Goal: Task Accomplishment & Management: Complete application form

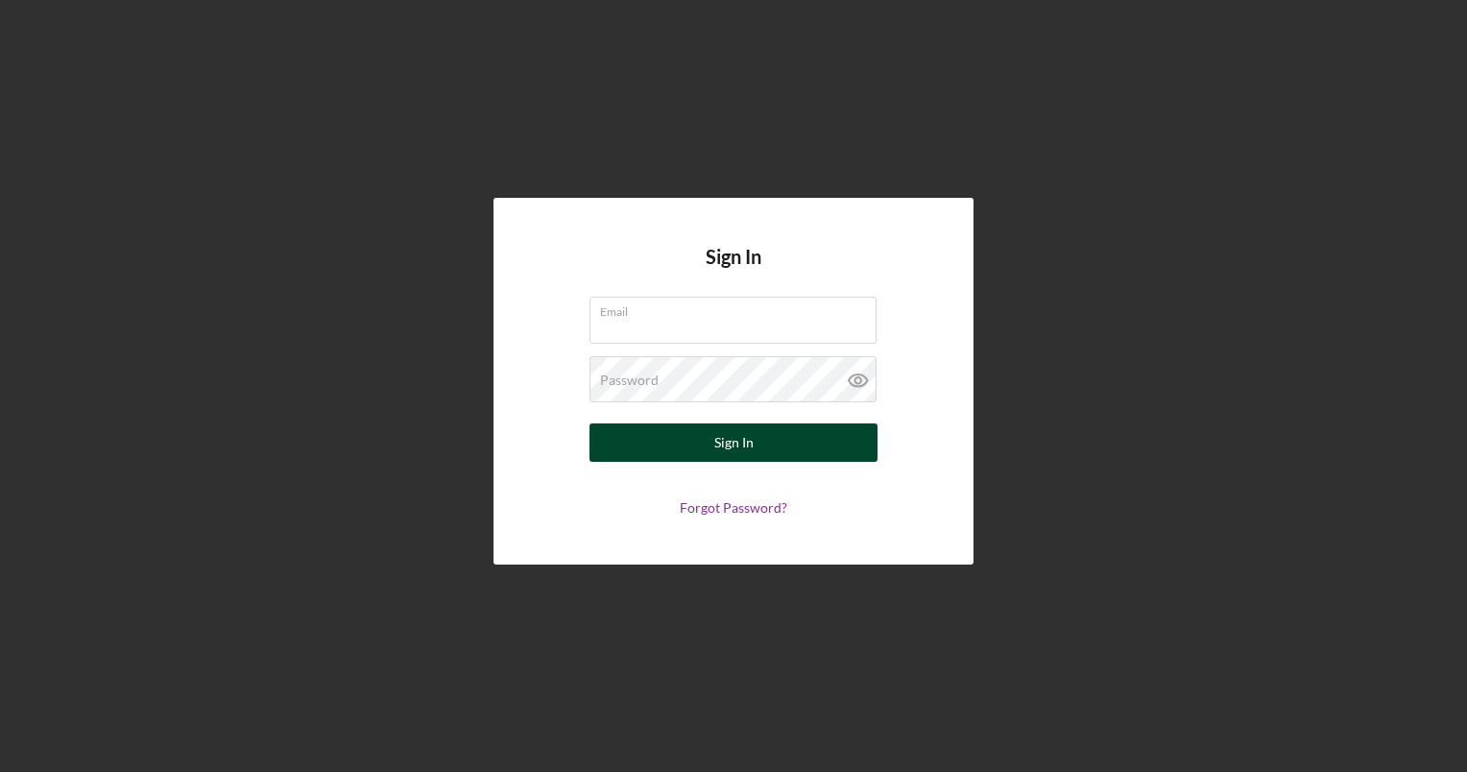
type input "[PERSON_NAME][EMAIL_ADDRESS][DOMAIN_NAME]"
click at [699, 445] on button "Sign In" at bounding box center [734, 442] width 288 height 38
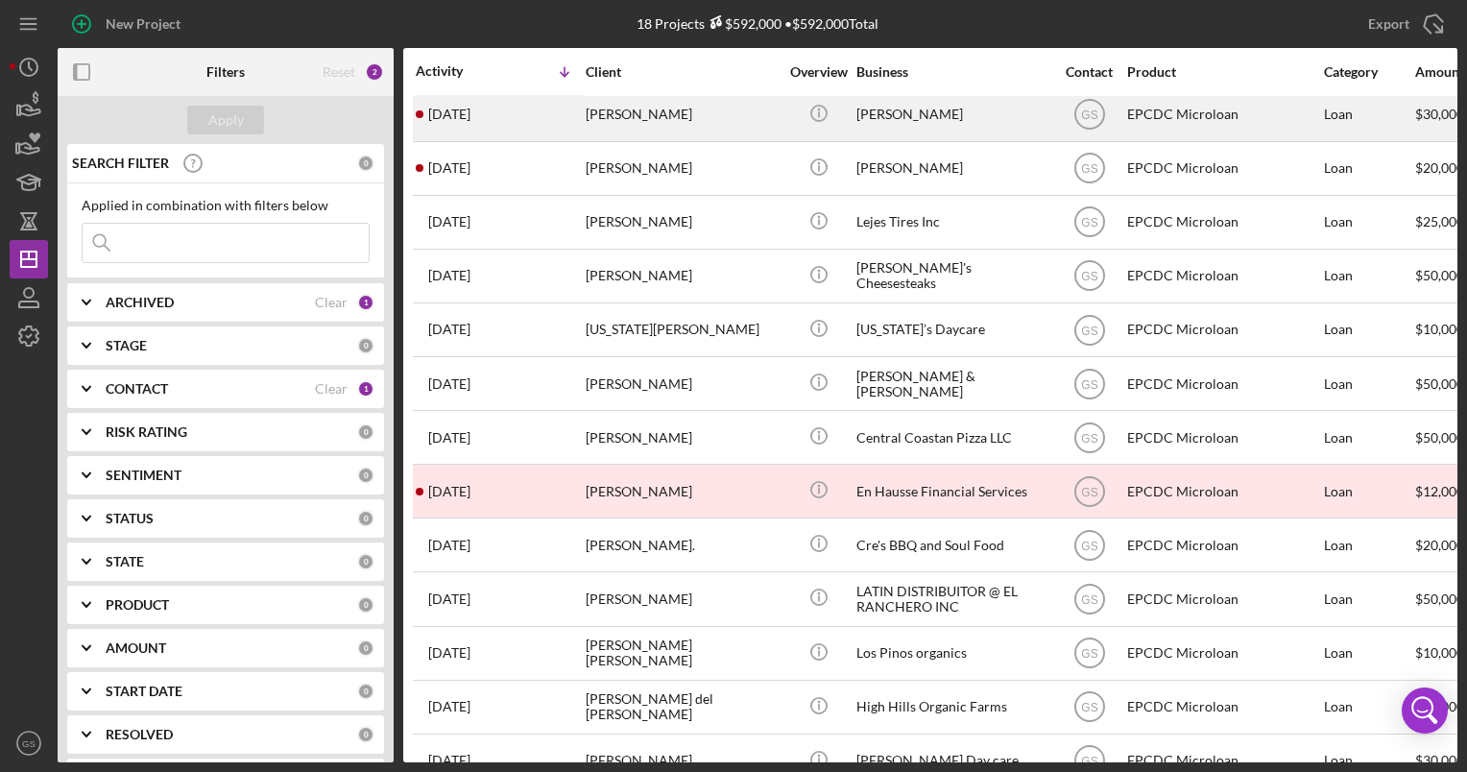
scroll to position [96, 0]
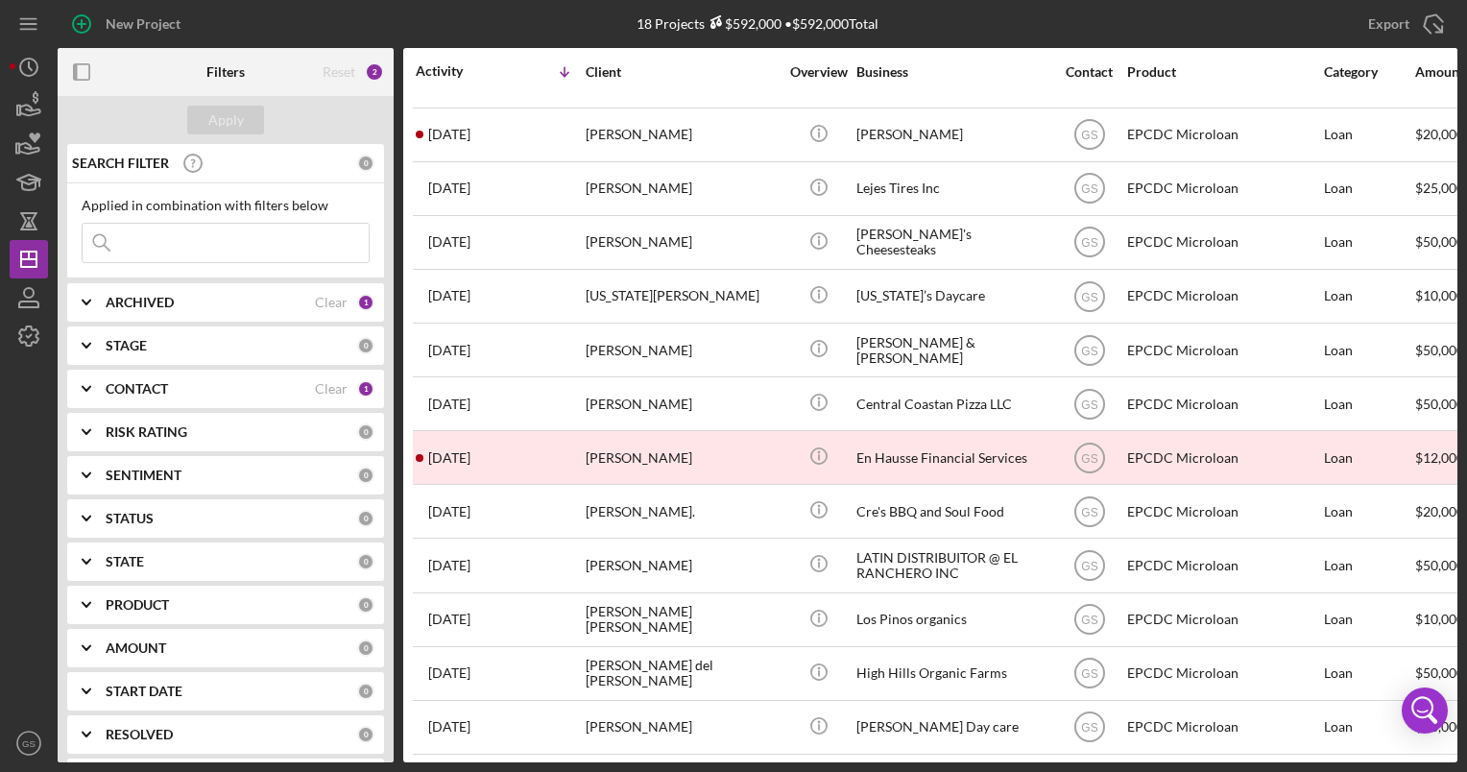
click at [207, 400] on div "CONTACT Clear 1" at bounding box center [240, 389] width 269 height 38
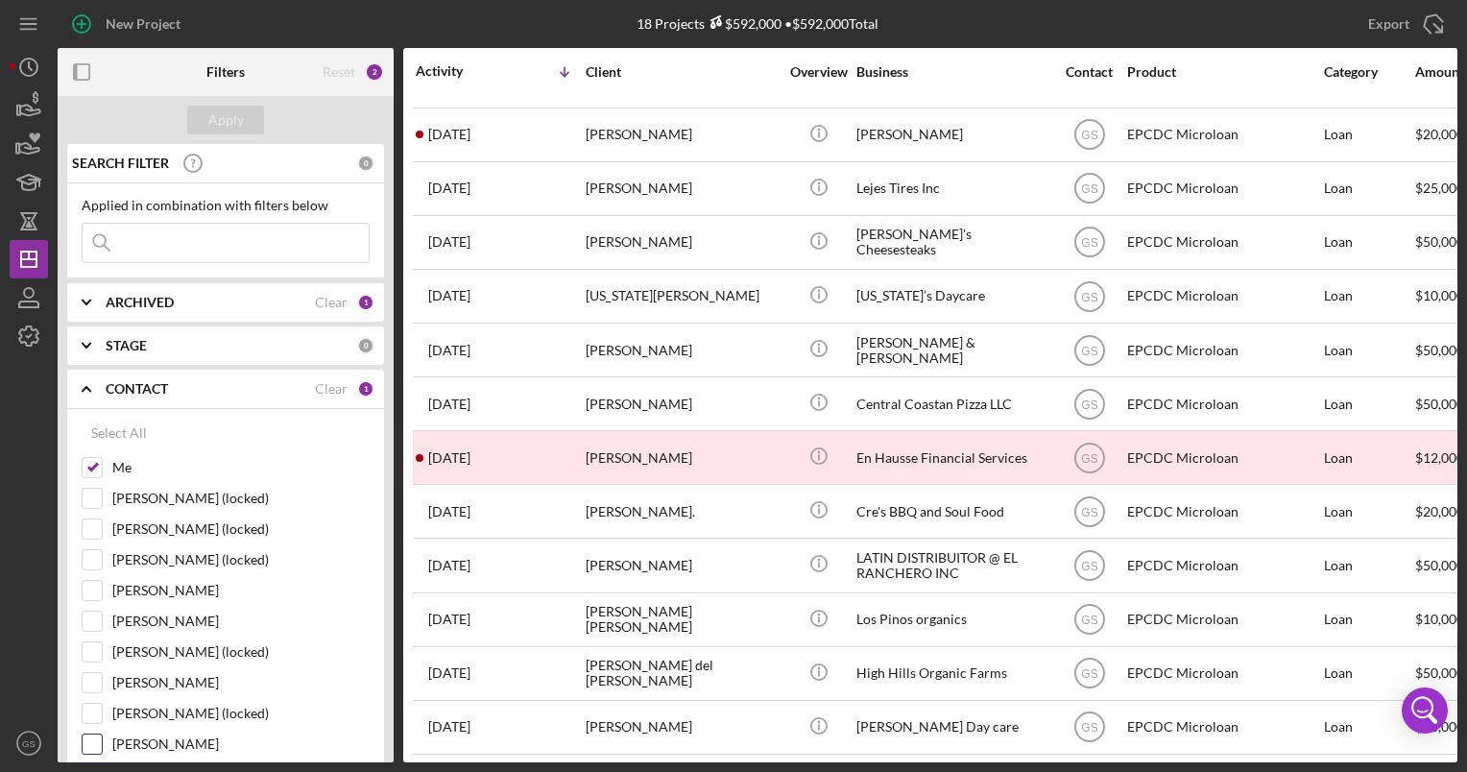
click at [98, 735] on input "[PERSON_NAME]" at bounding box center [92, 744] width 19 height 19
checkbox input "true"
click at [91, 581] on input "Gerardo Rodriguez" at bounding box center [92, 590] width 19 height 19
click at [89, 587] on input "Gerardo Rodriguez" at bounding box center [92, 590] width 19 height 19
checkbox input "false"
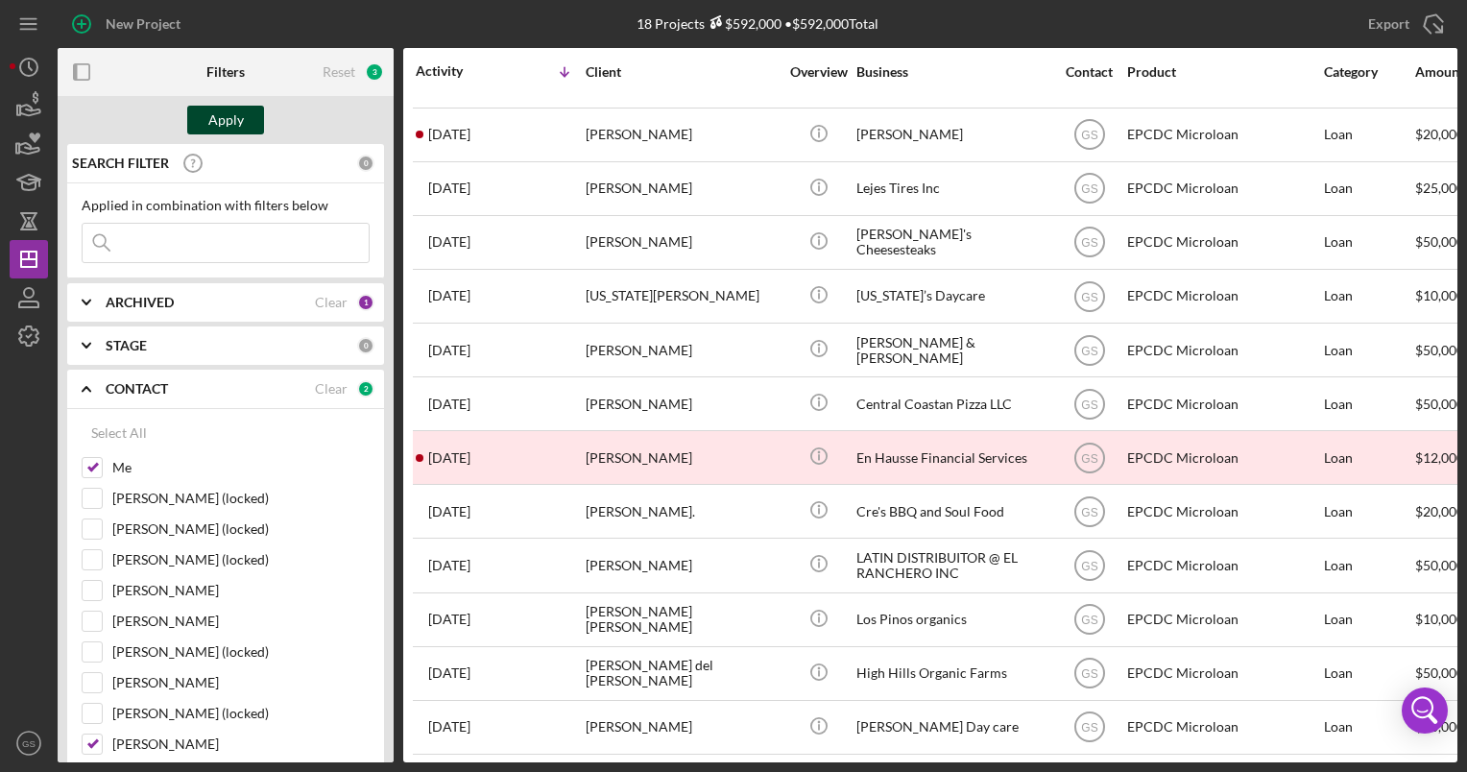
click at [219, 119] on div "Apply" at bounding box center [226, 120] width 36 height 29
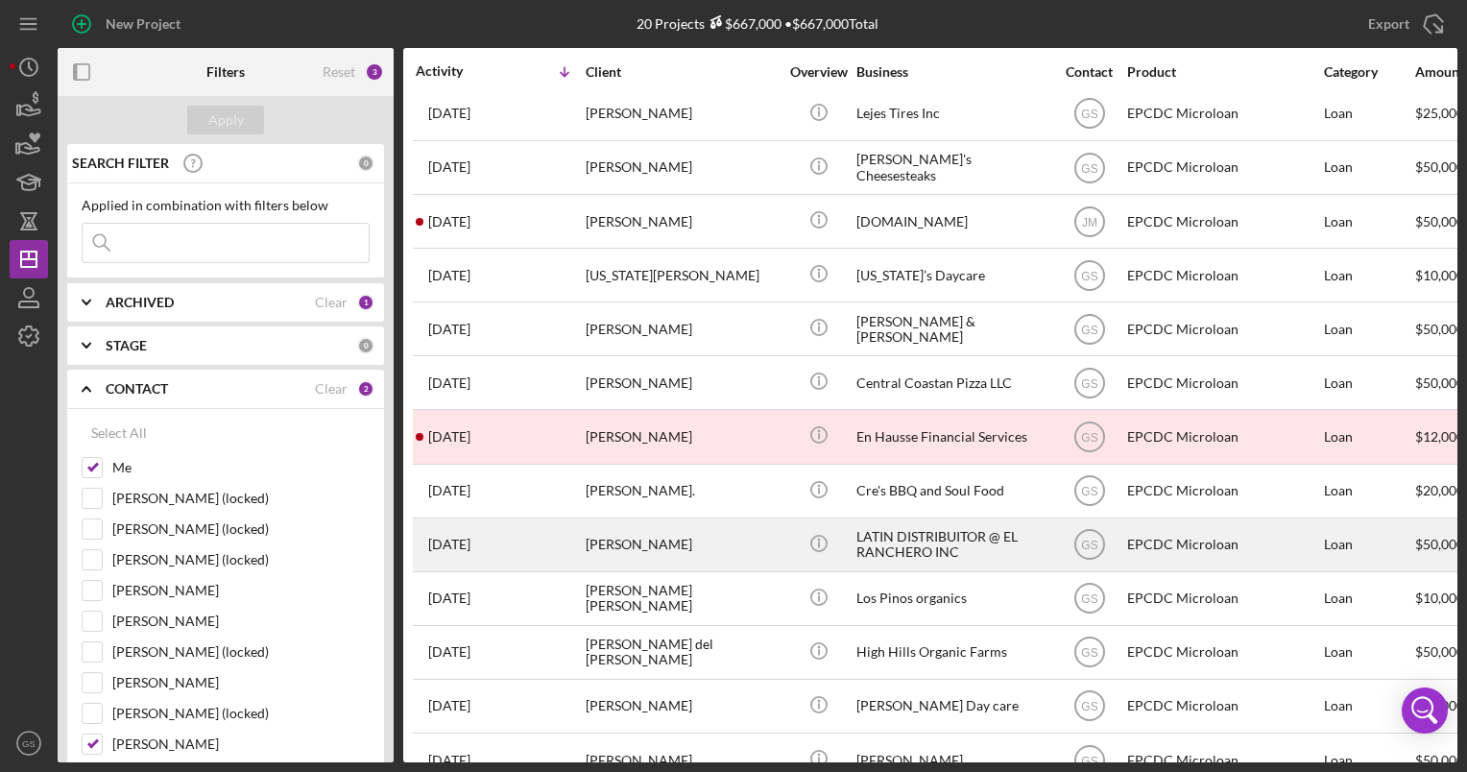
scroll to position [0, 0]
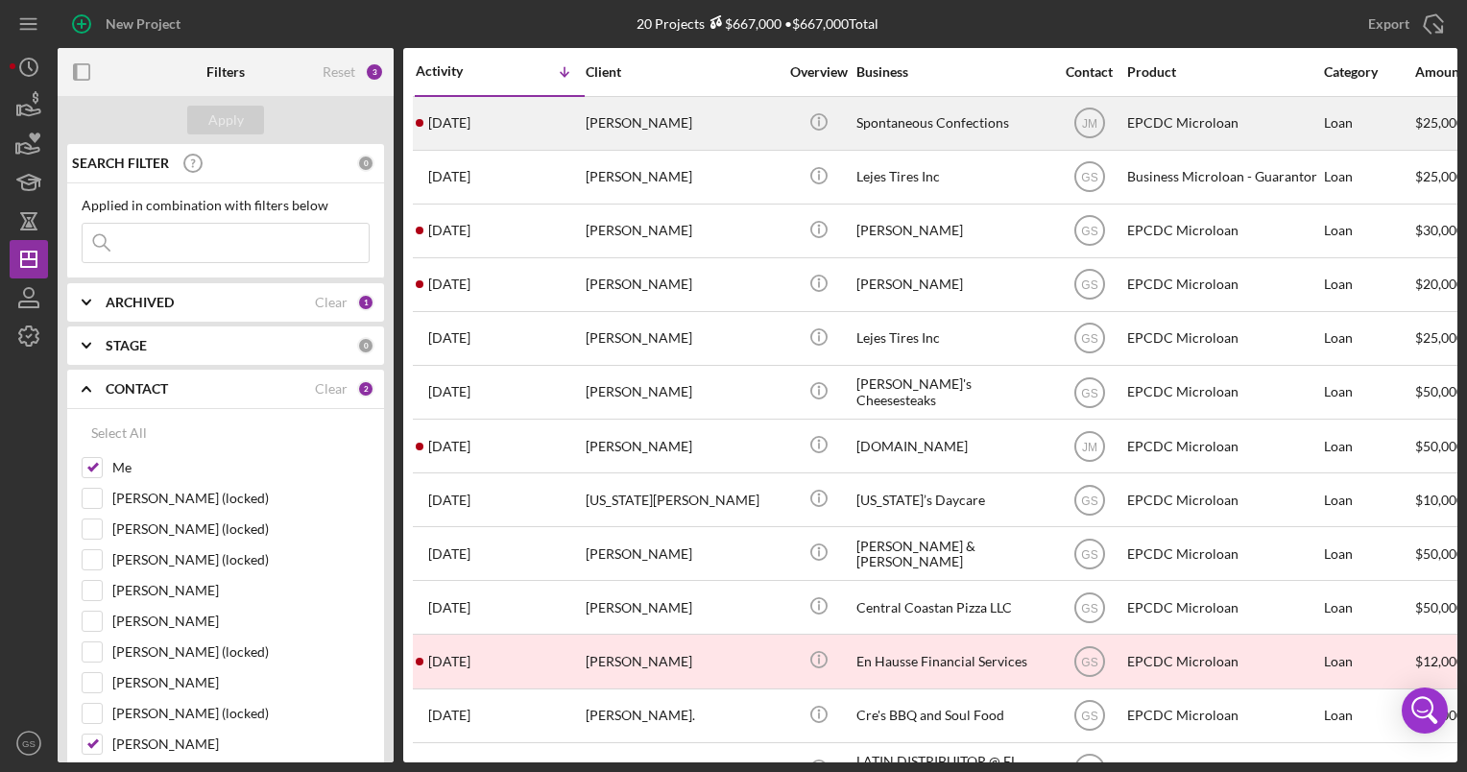
click at [933, 113] on div "Spontaneous Confections" at bounding box center [953, 123] width 192 height 51
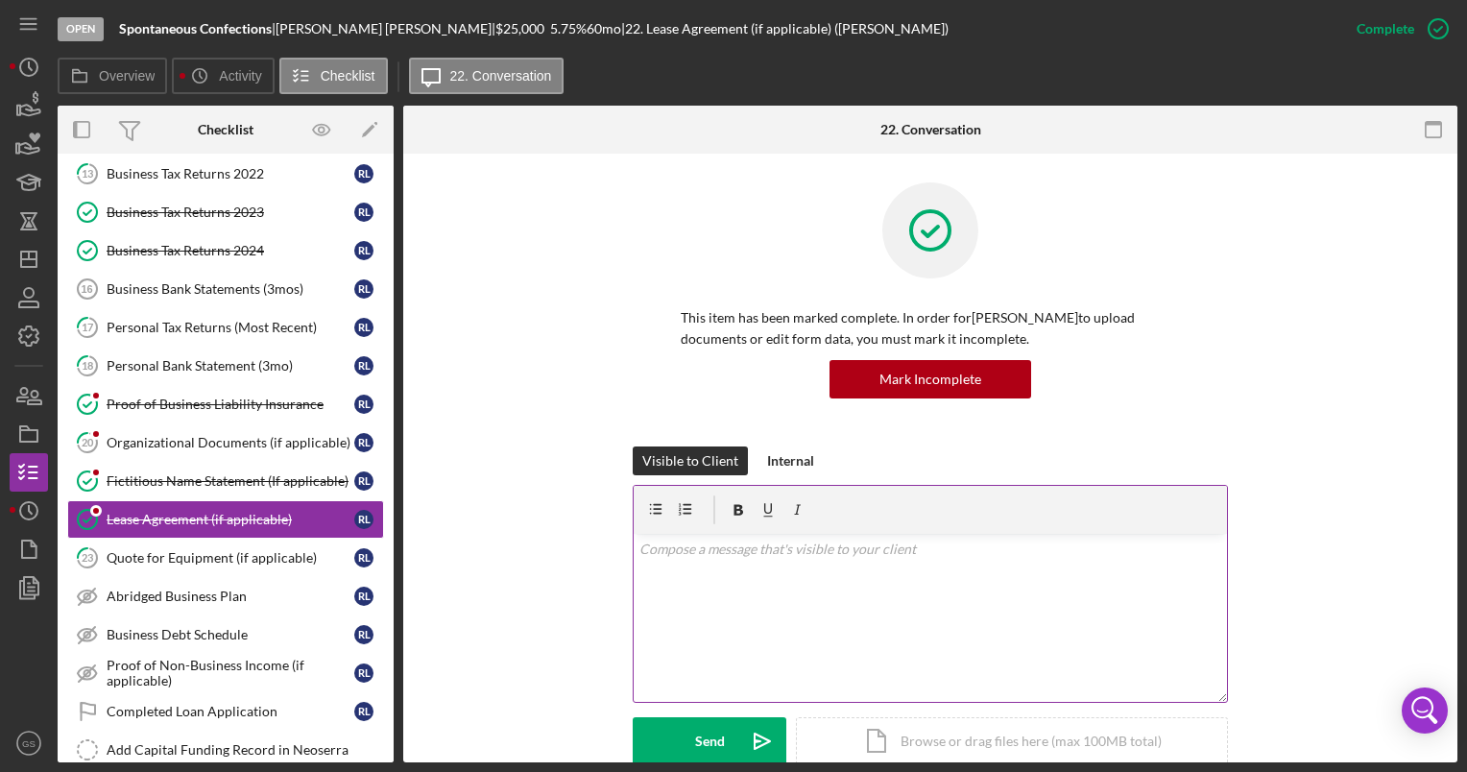
scroll to position [306, 0]
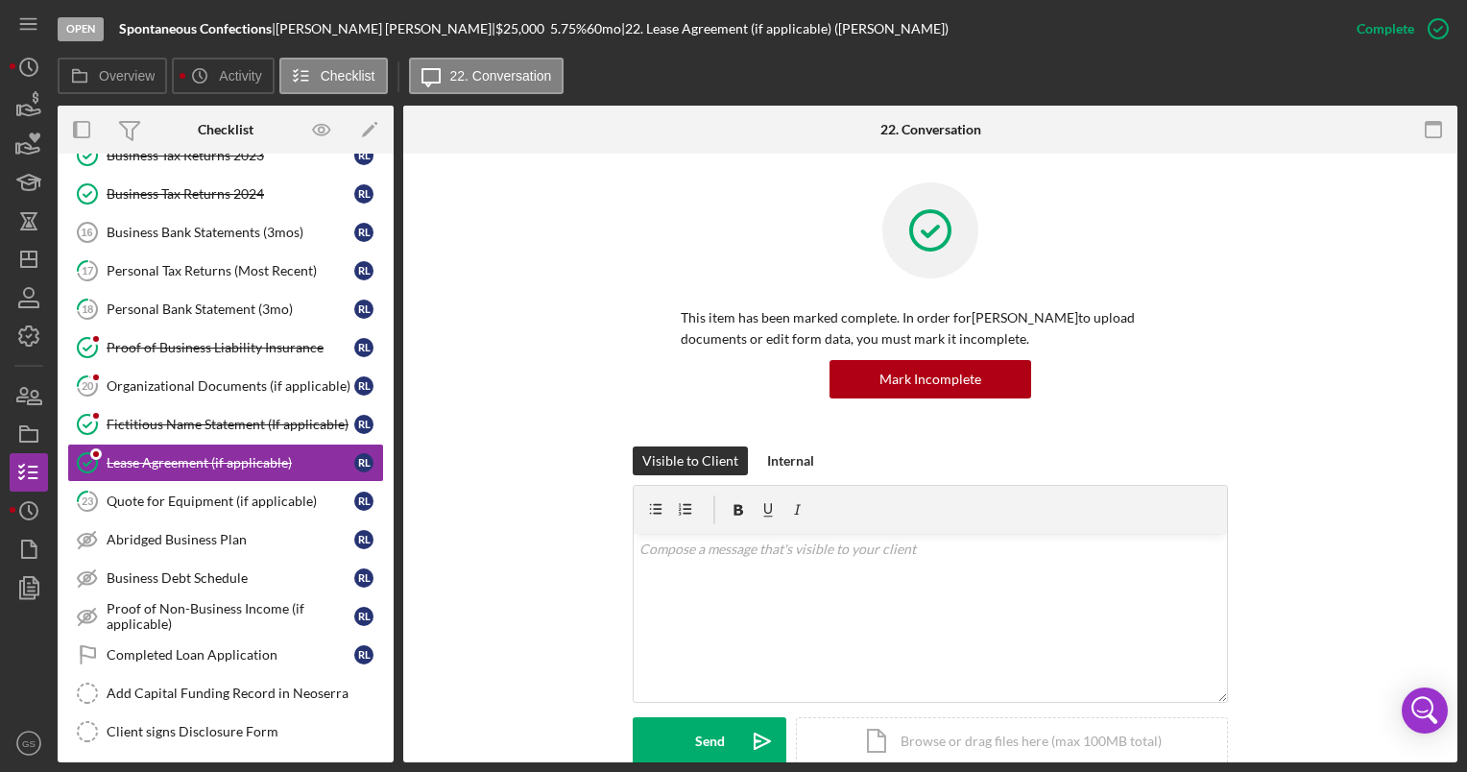
click at [1314, 507] on div "Visible to Client Internal v Color teal Color pink Remove color Add row above A…" at bounding box center [930, 621] width 997 height 348
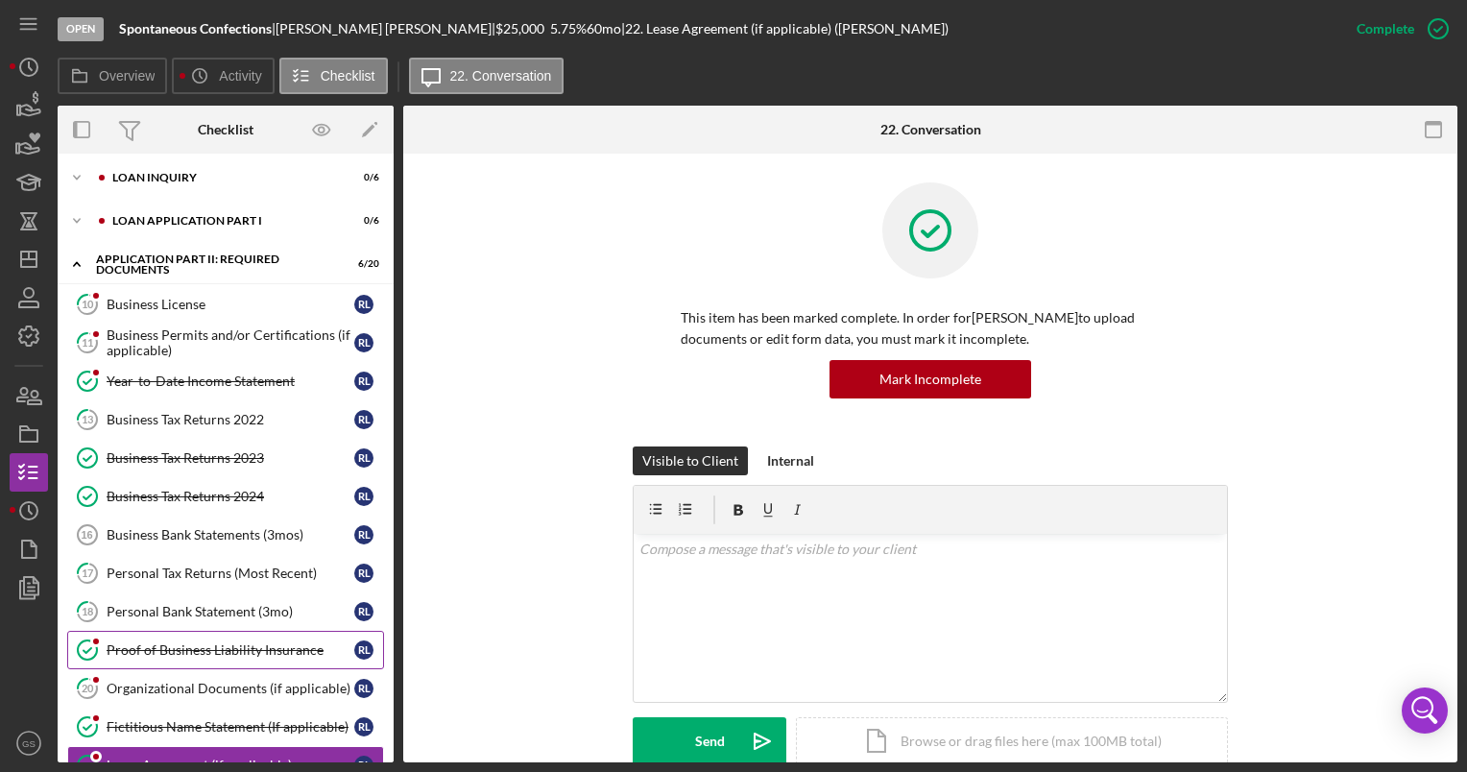
scroll to position [0, 0]
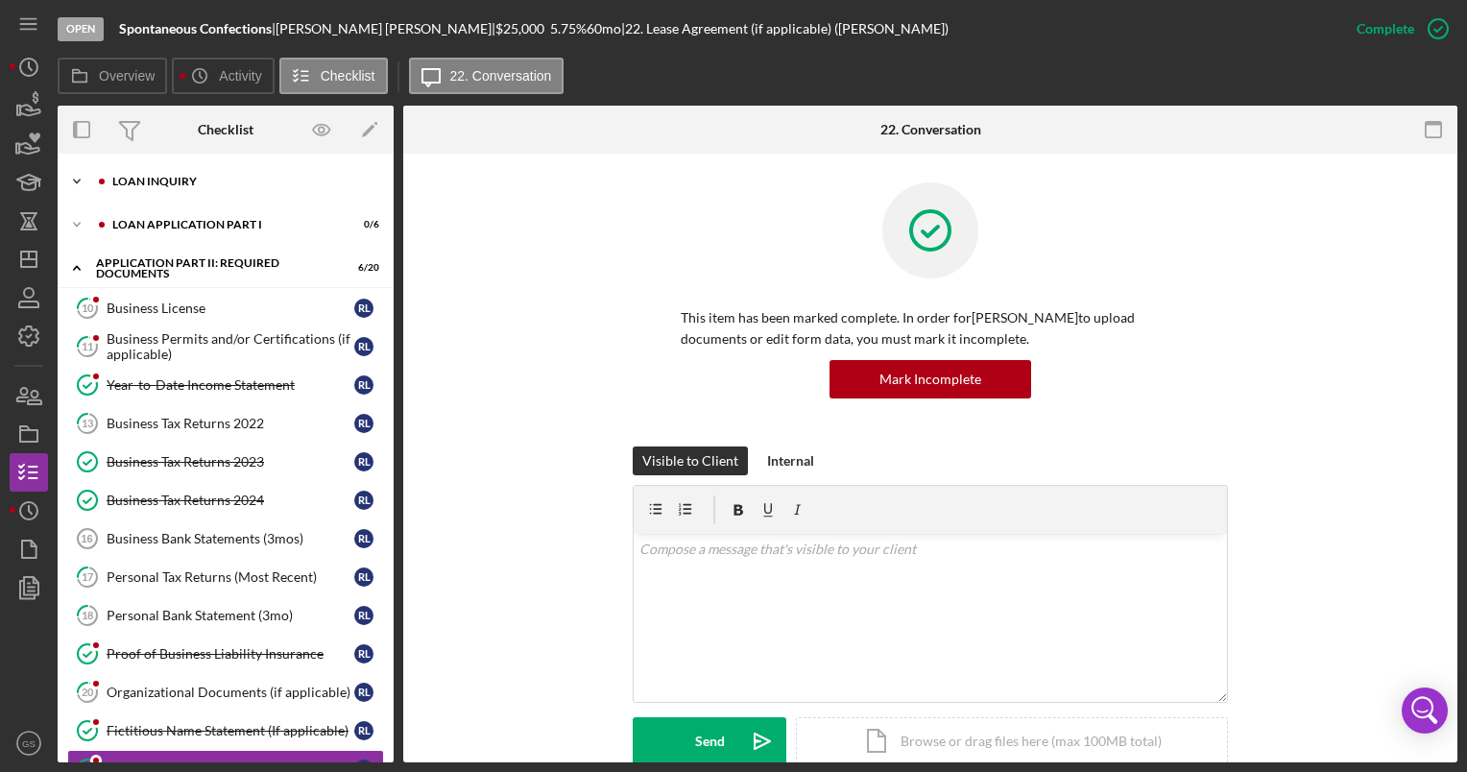
click at [218, 185] on div "Loan Inquiry" at bounding box center [240, 182] width 257 height 12
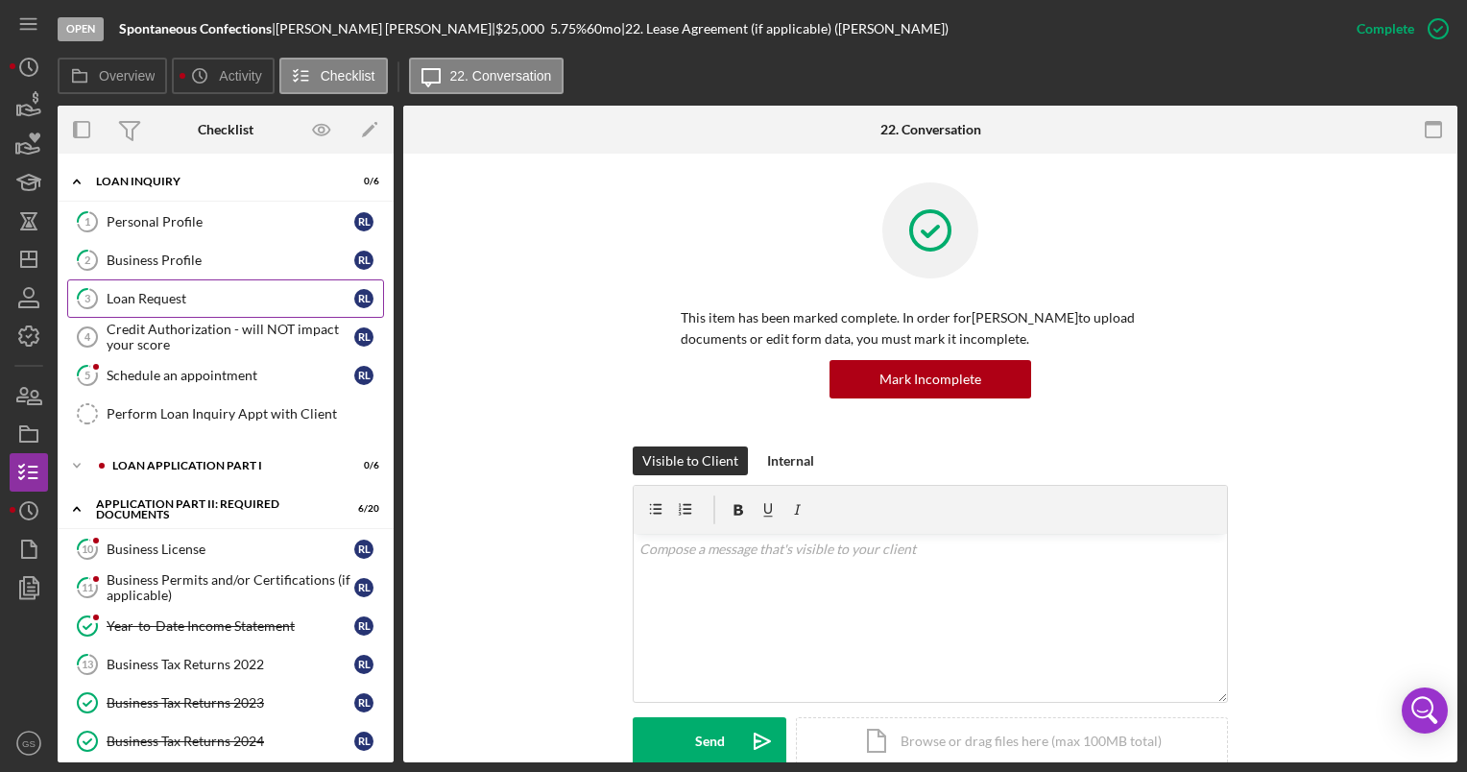
click at [245, 293] on div "Loan Request" at bounding box center [231, 298] width 248 height 15
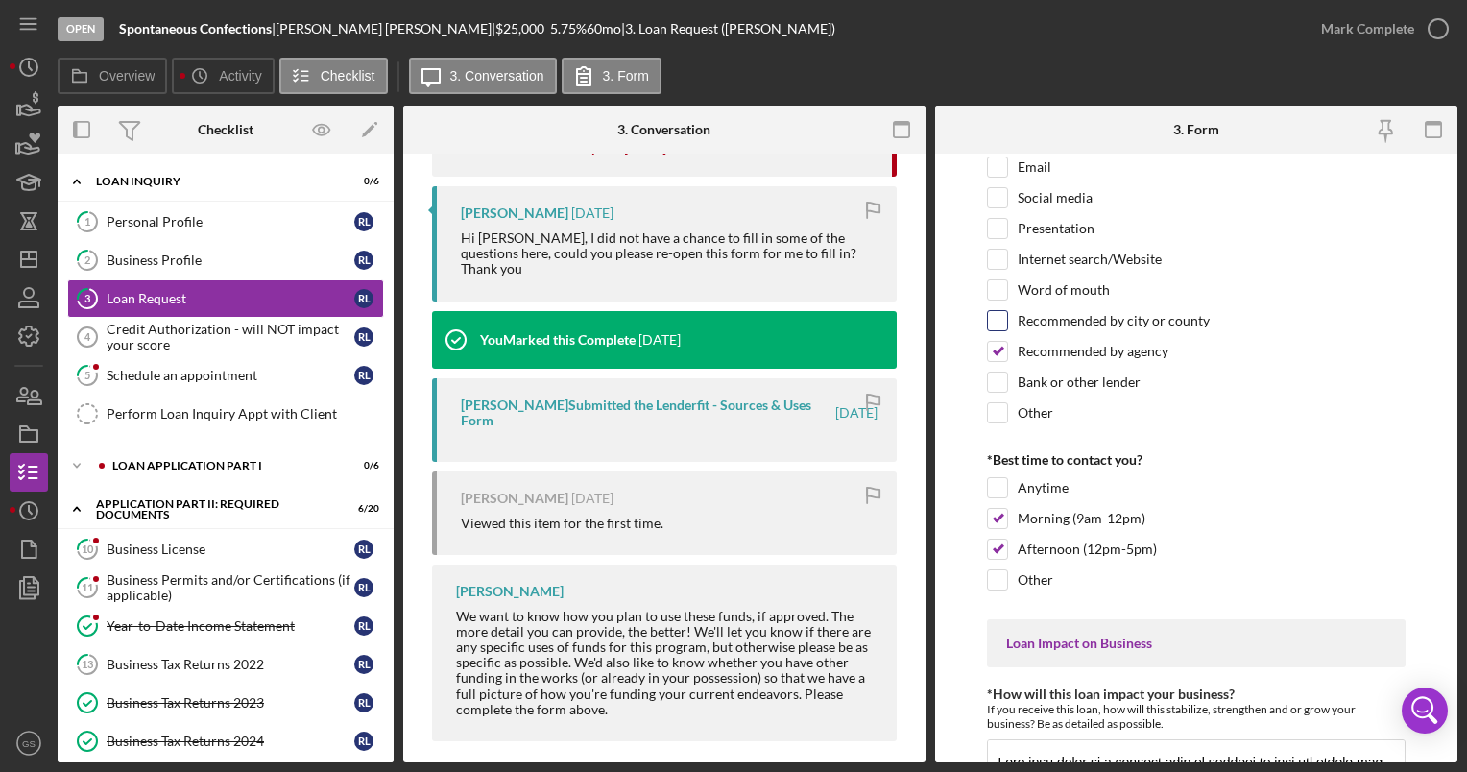
scroll to position [192, 0]
click at [238, 261] on div "Business Profile" at bounding box center [231, 260] width 248 height 15
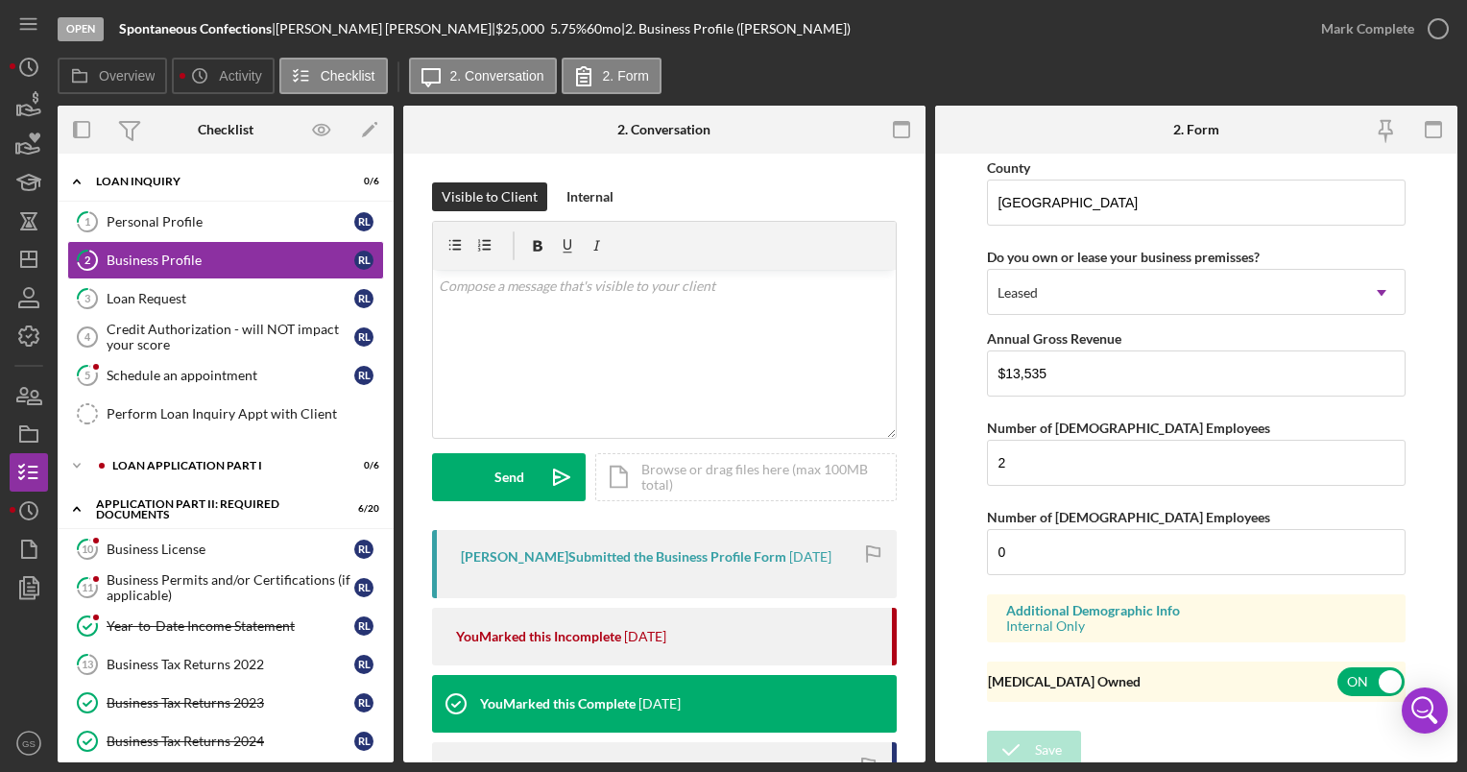
scroll to position [1871, 0]
click at [231, 303] on div "Loan Request" at bounding box center [231, 298] width 248 height 15
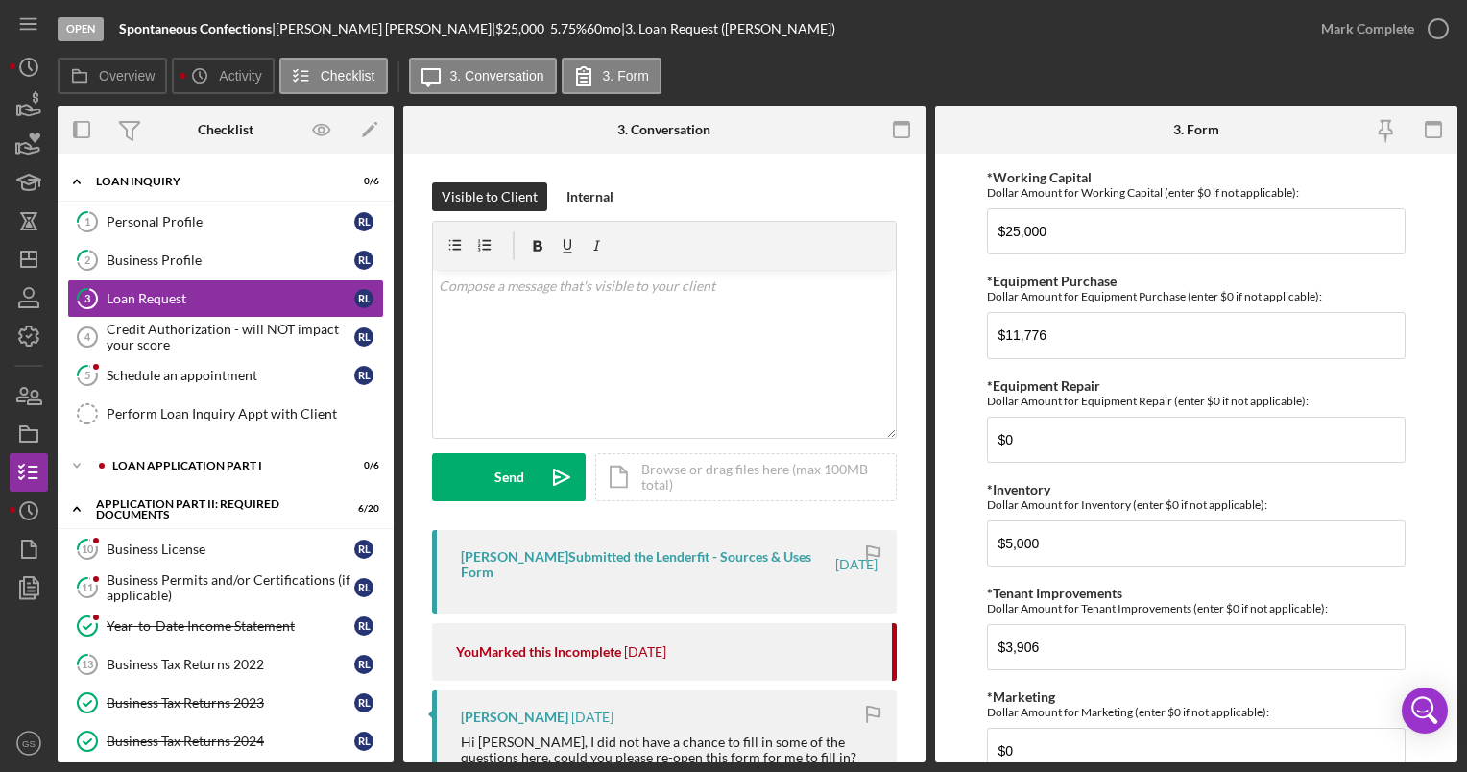
scroll to position [960, 0]
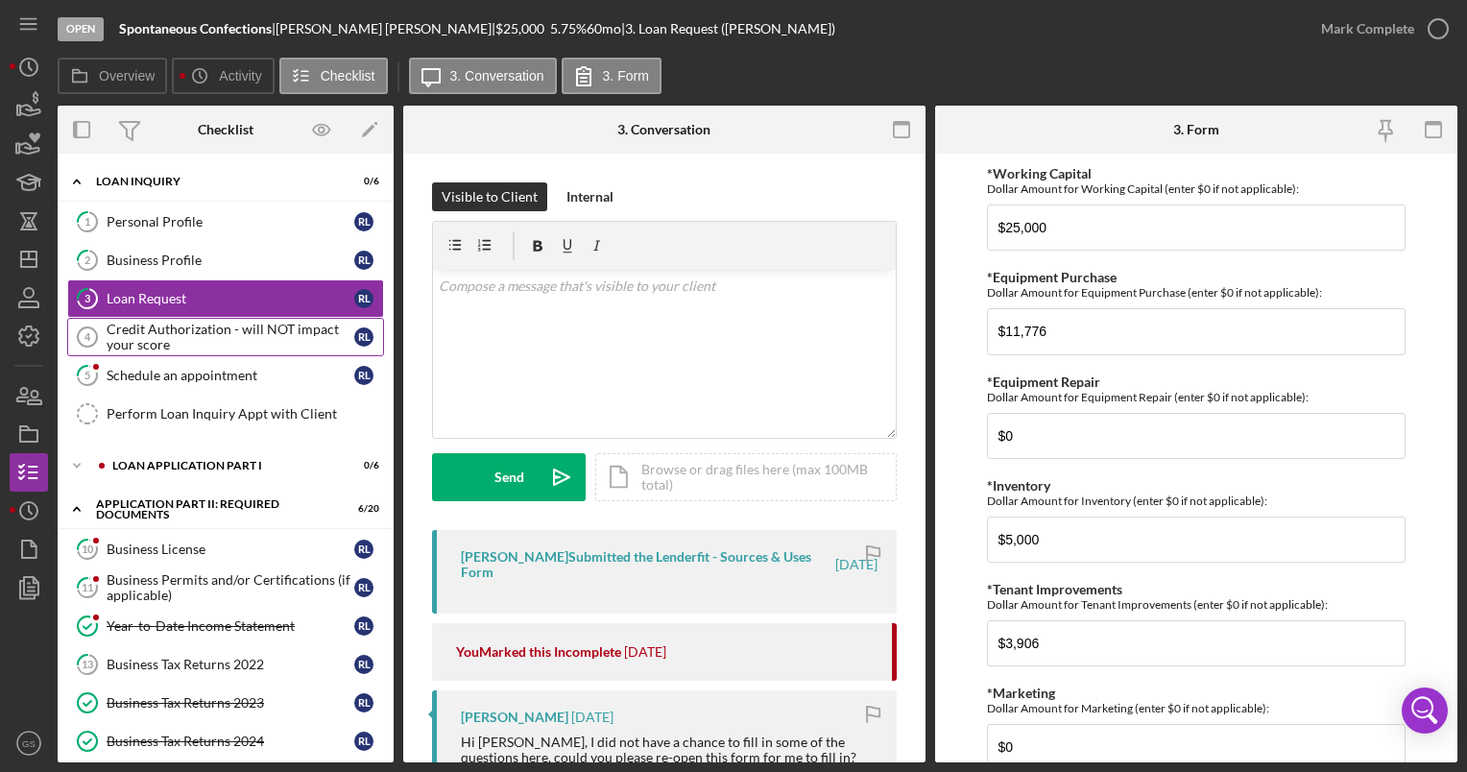
click at [186, 346] on div "Credit Authorization - will NOT impact your score" at bounding box center [231, 337] width 248 height 31
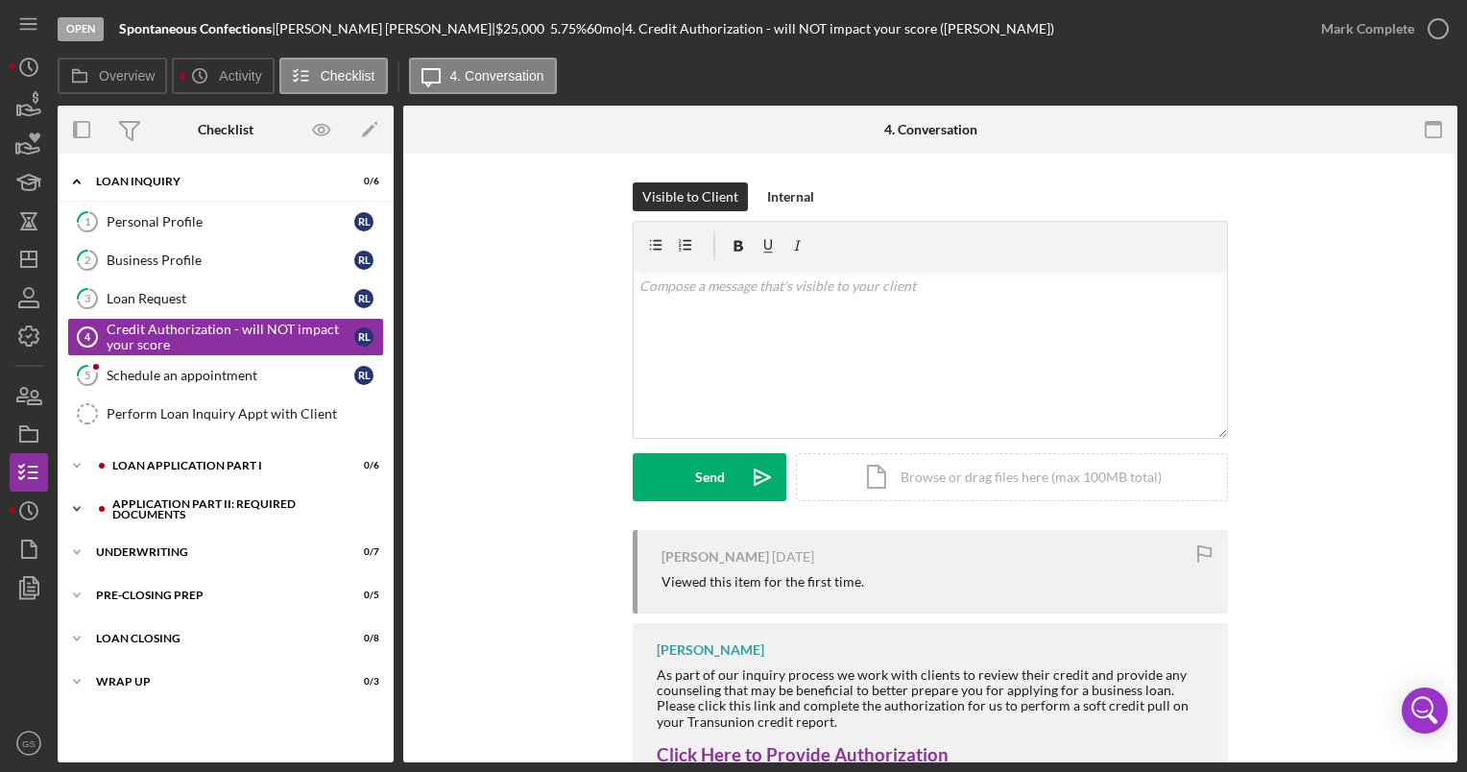
click at [233, 499] on div "Icon/Expander Application Part II: Required Documents 6 / 20" at bounding box center [226, 509] width 336 height 38
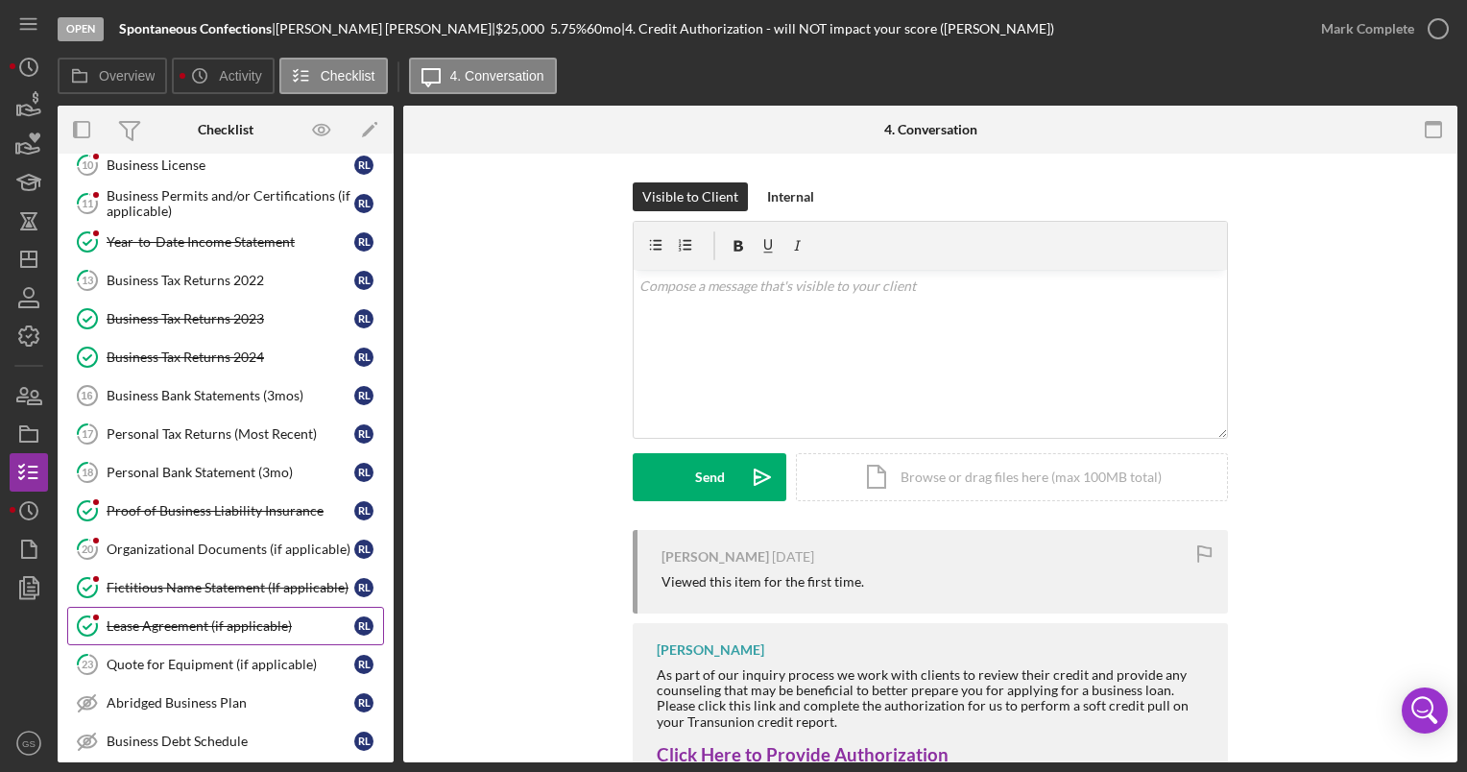
scroll to position [672, 0]
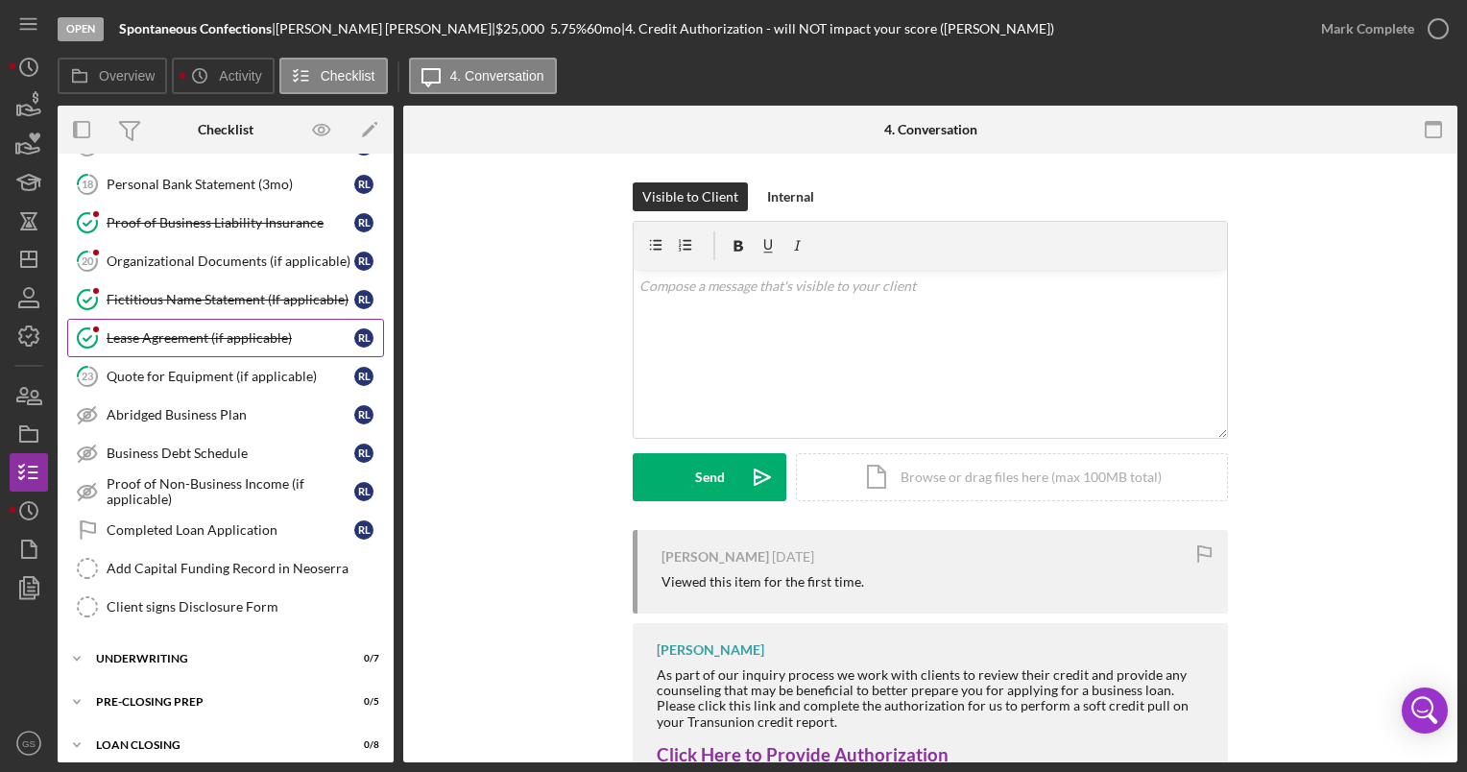
click at [246, 330] on div "Lease Agreement (if applicable)" at bounding box center [231, 337] width 248 height 15
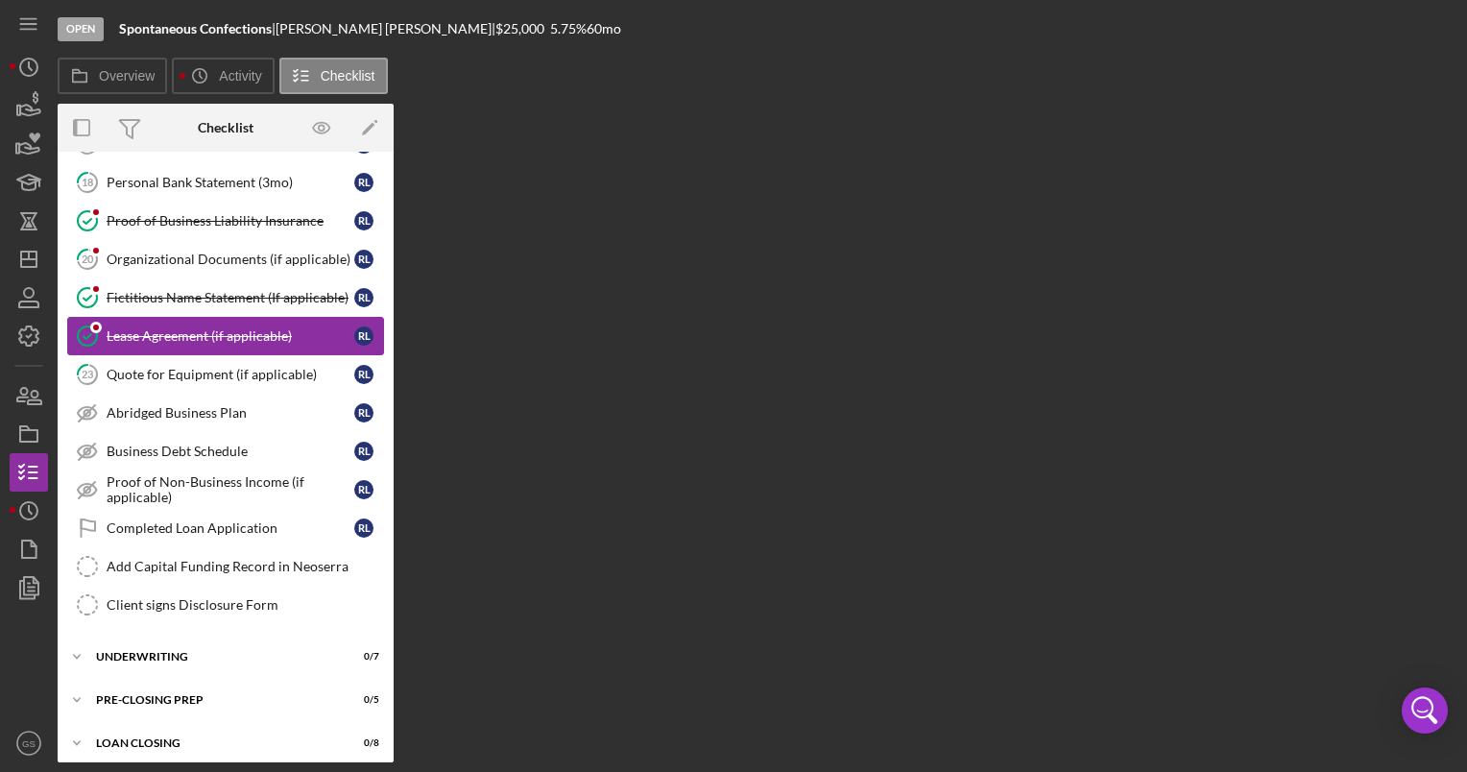
click at [246, 330] on div "Lease Agreement (if applicable)" at bounding box center [231, 335] width 248 height 15
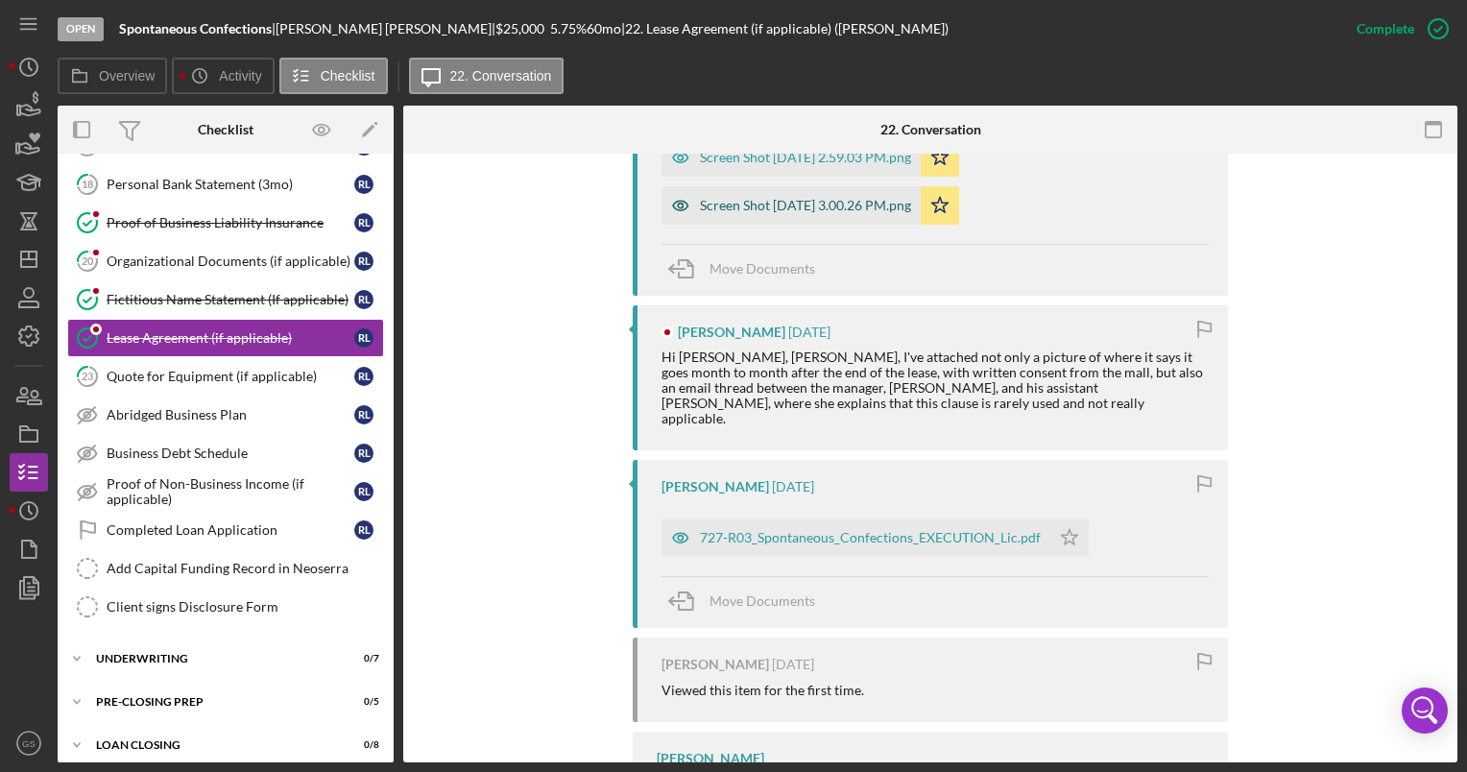
scroll to position [960, 0]
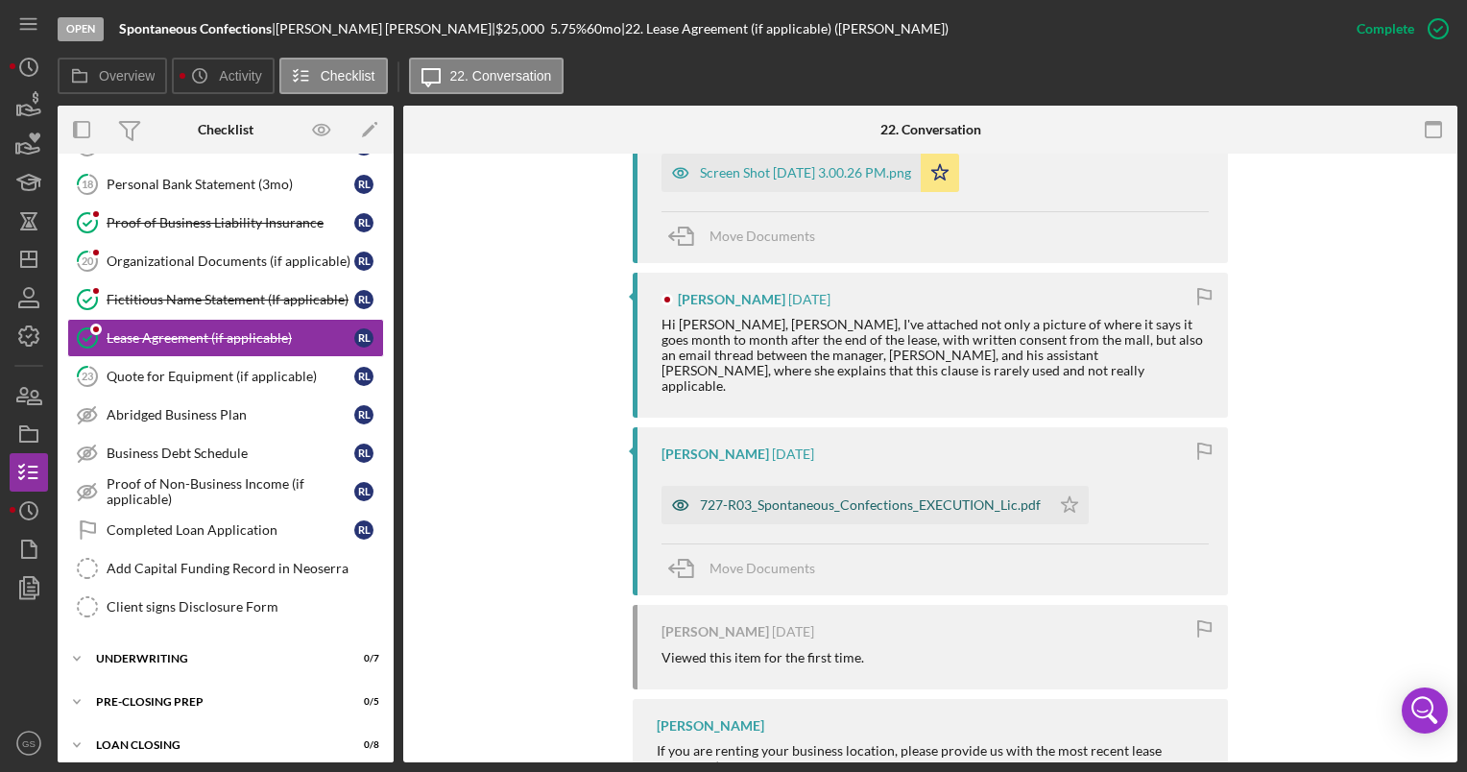
click at [942, 497] on div "727-R03_Spontaneous_Confections_EXECUTION_Lic.pdf" at bounding box center [856, 505] width 389 height 38
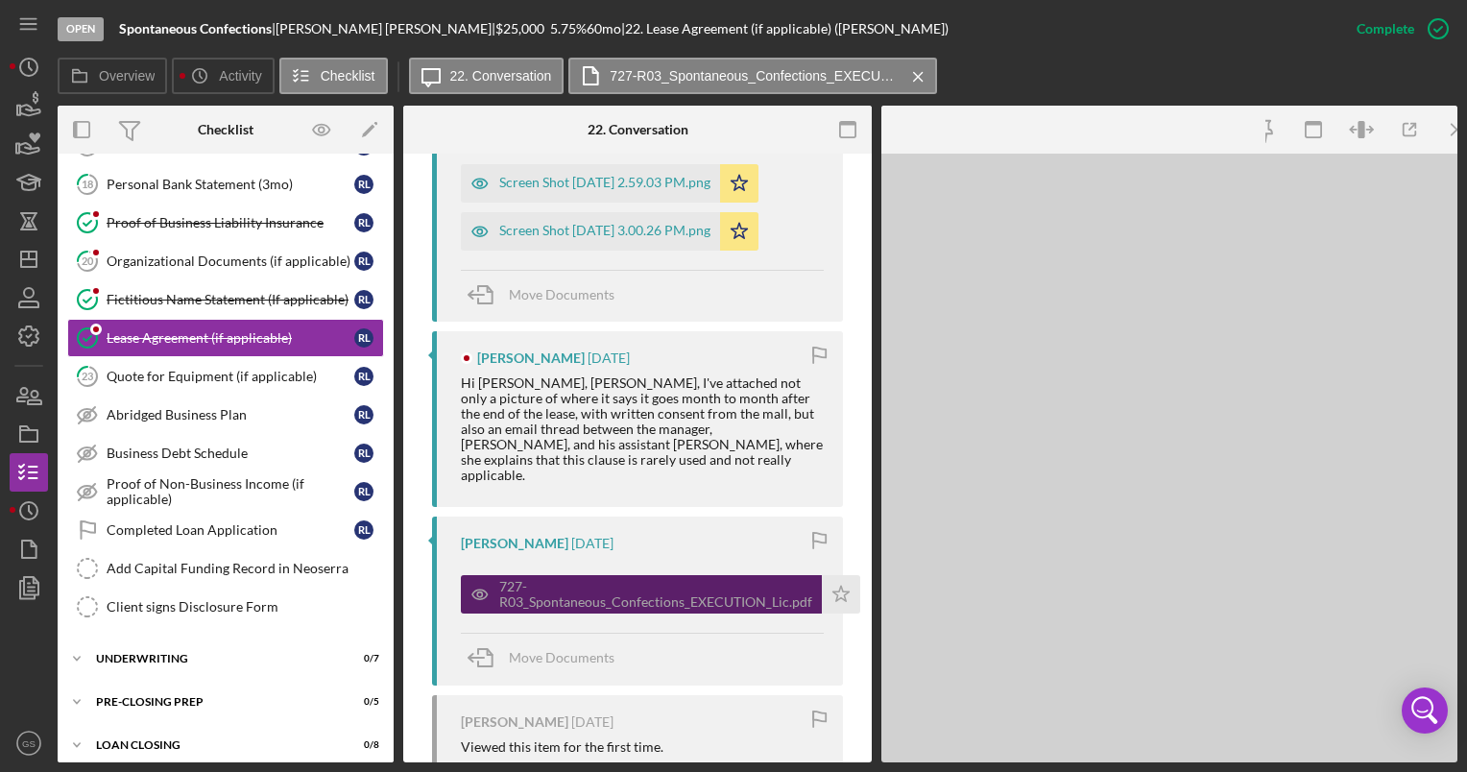
scroll to position [1018, 0]
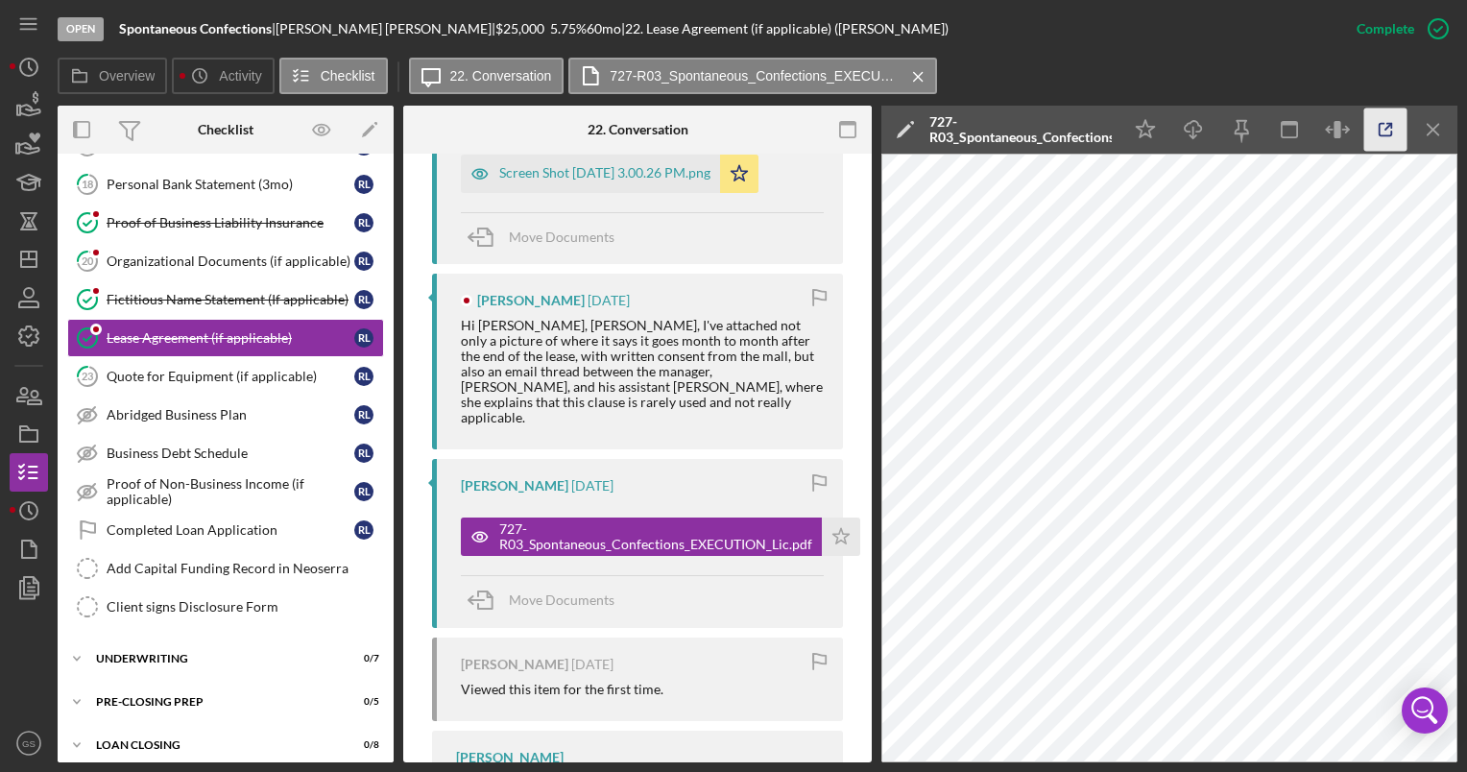
click at [1388, 138] on icon "button" at bounding box center [1385, 130] width 43 height 43
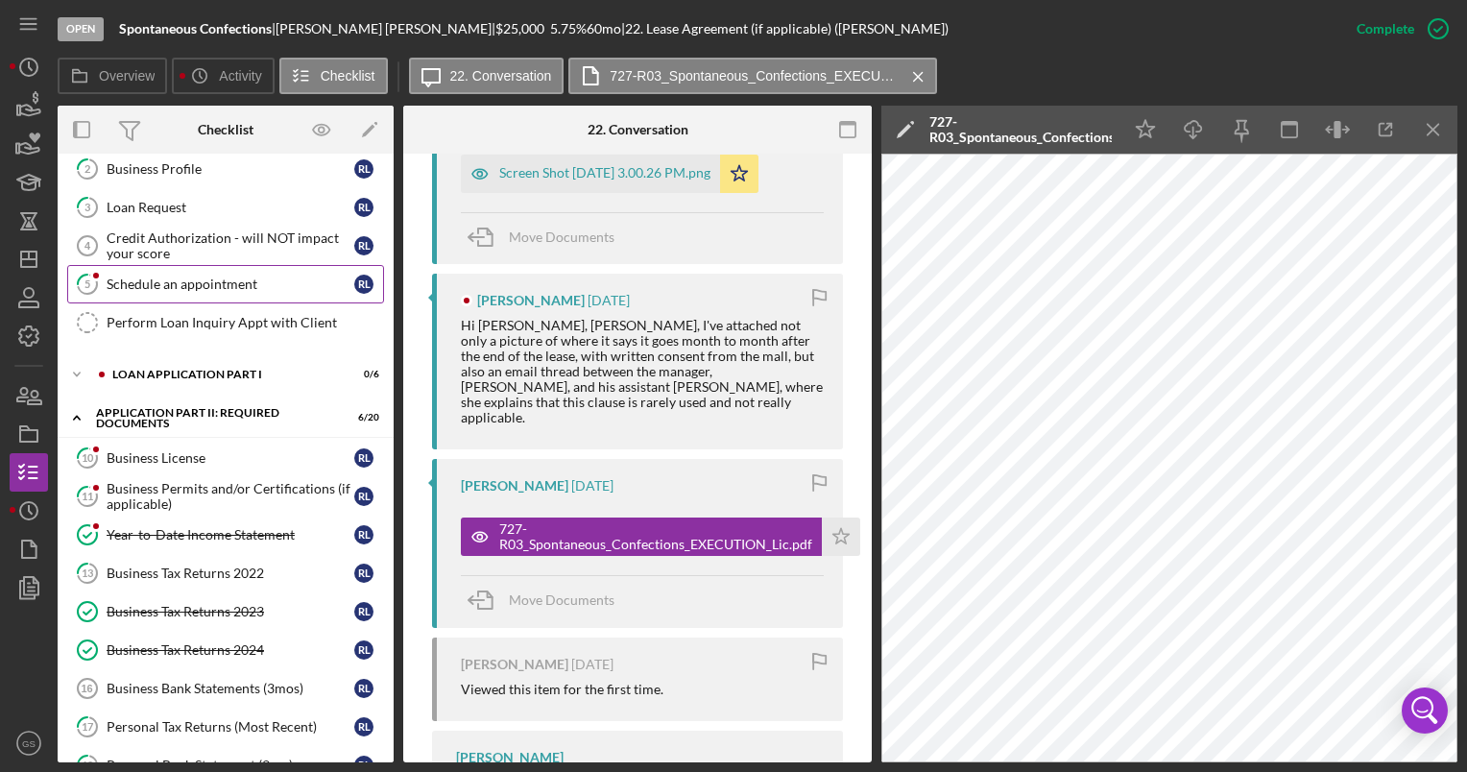
scroll to position [0, 0]
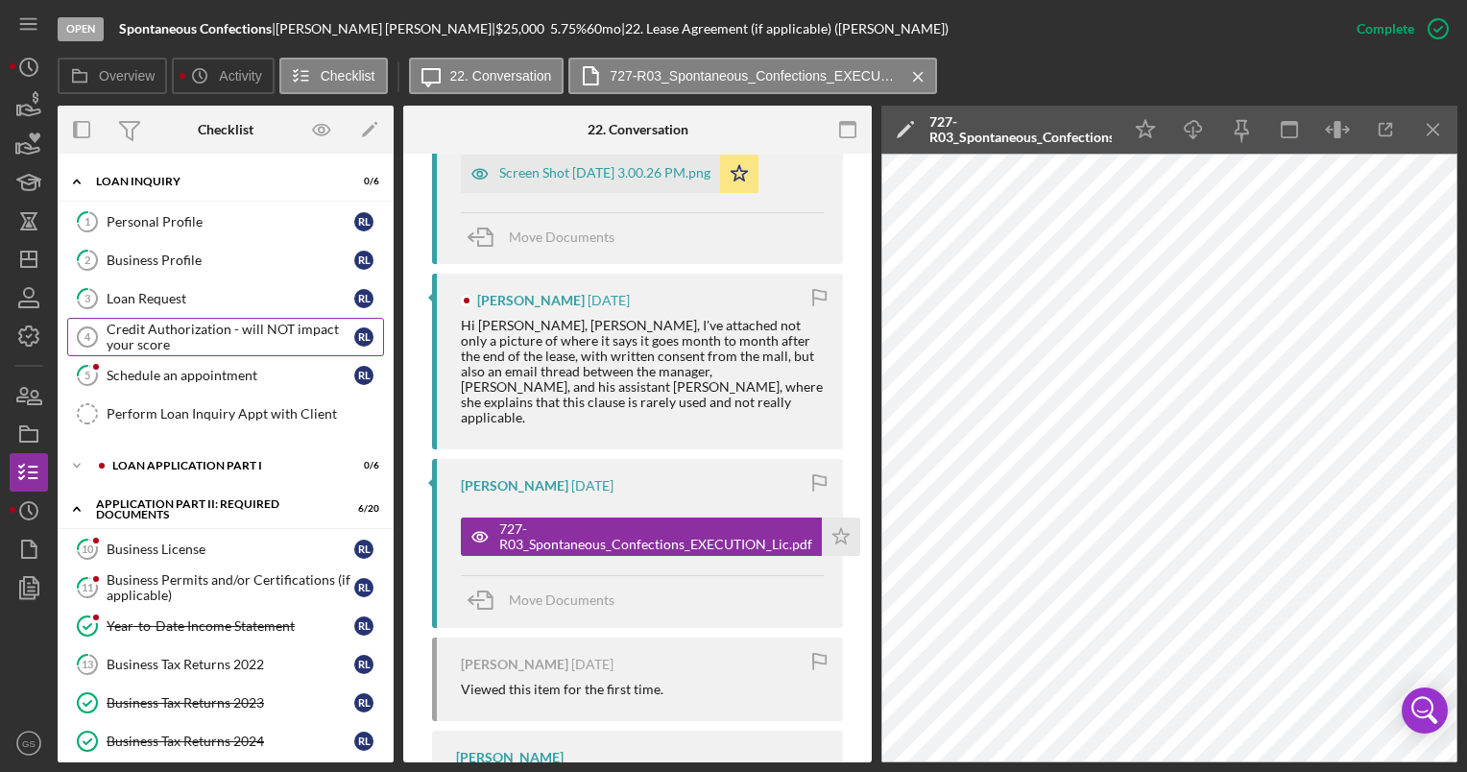
click at [235, 337] on div "Credit Authorization - will NOT impact your score" at bounding box center [231, 337] width 248 height 31
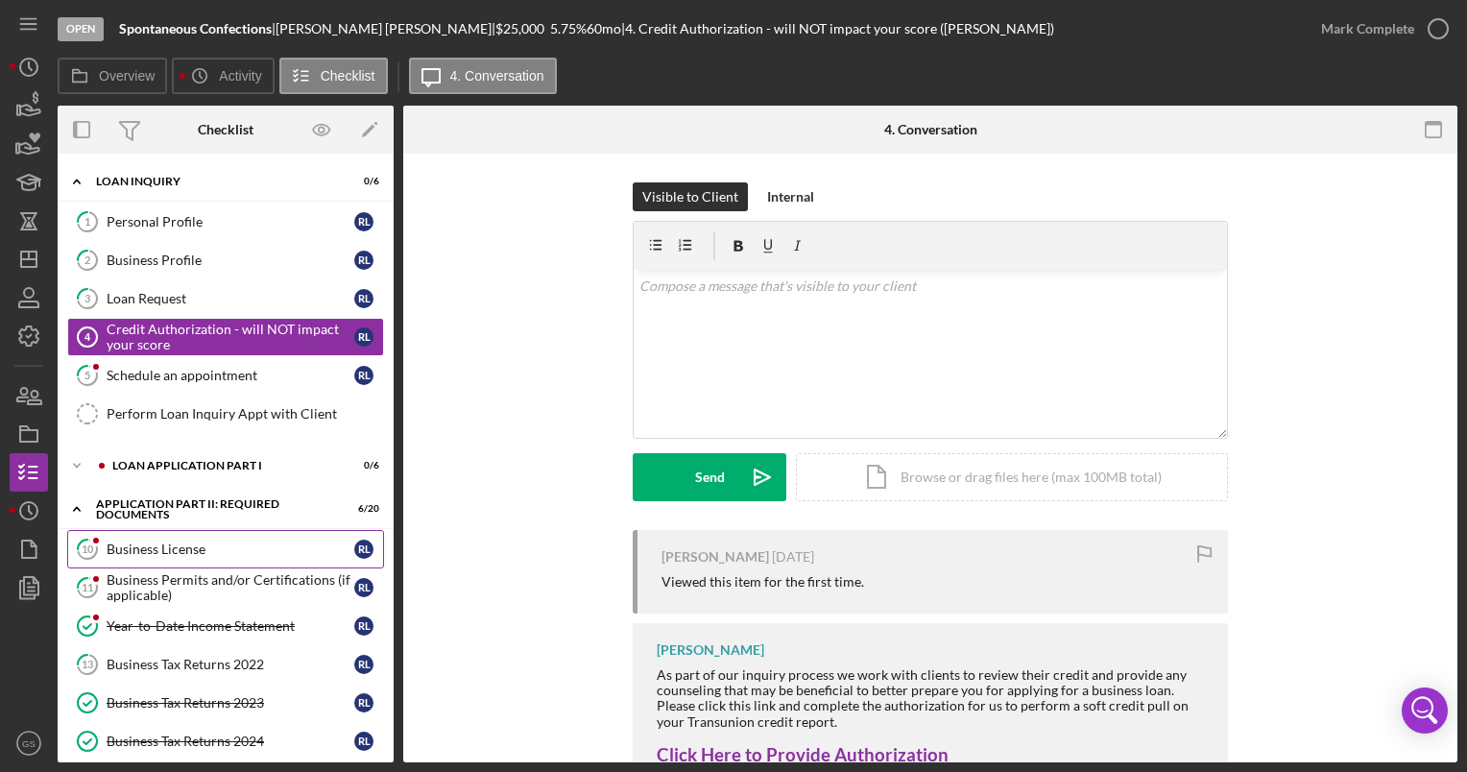
click at [212, 553] on div "Business License" at bounding box center [231, 549] width 248 height 15
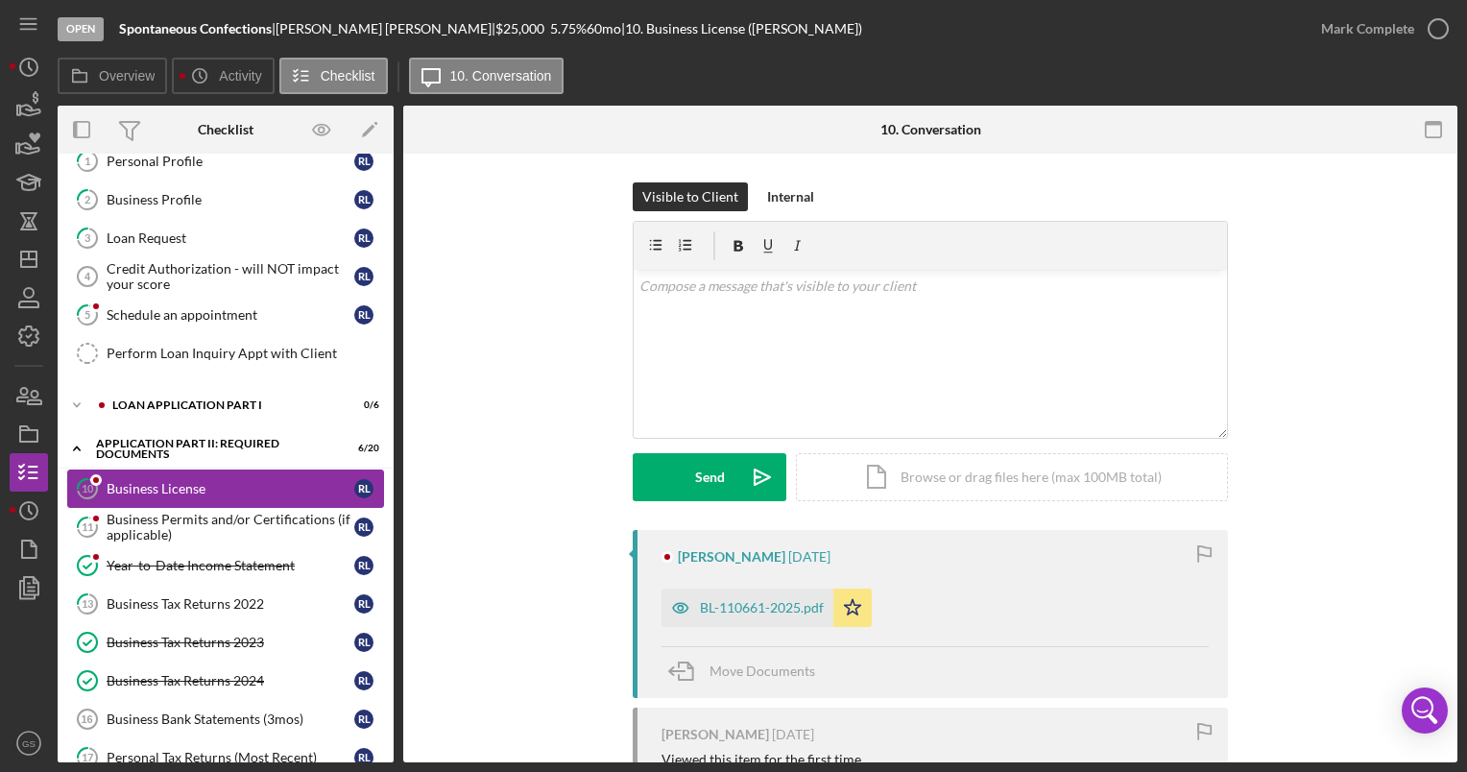
scroll to position [61, 0]
click at [236, 522] on div "Business Permits and/or Certifications (if applicable)" at bounding box center [231, 526] width 248 height 31
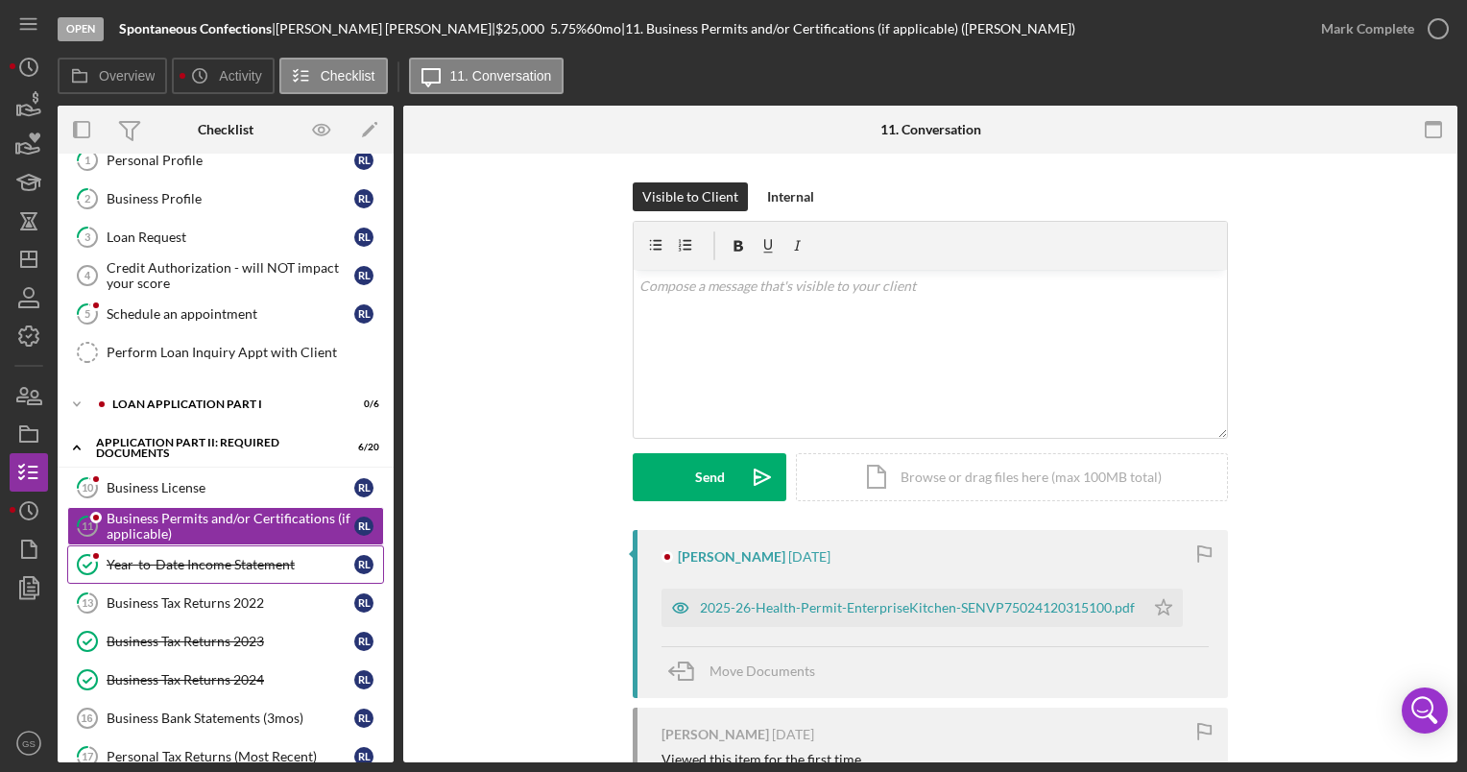
click at [250, 568] on link "Year-to-Date Income Statement Year-to-Date Income Statement R L" at bounding box center [225, 564] width 317 height 38
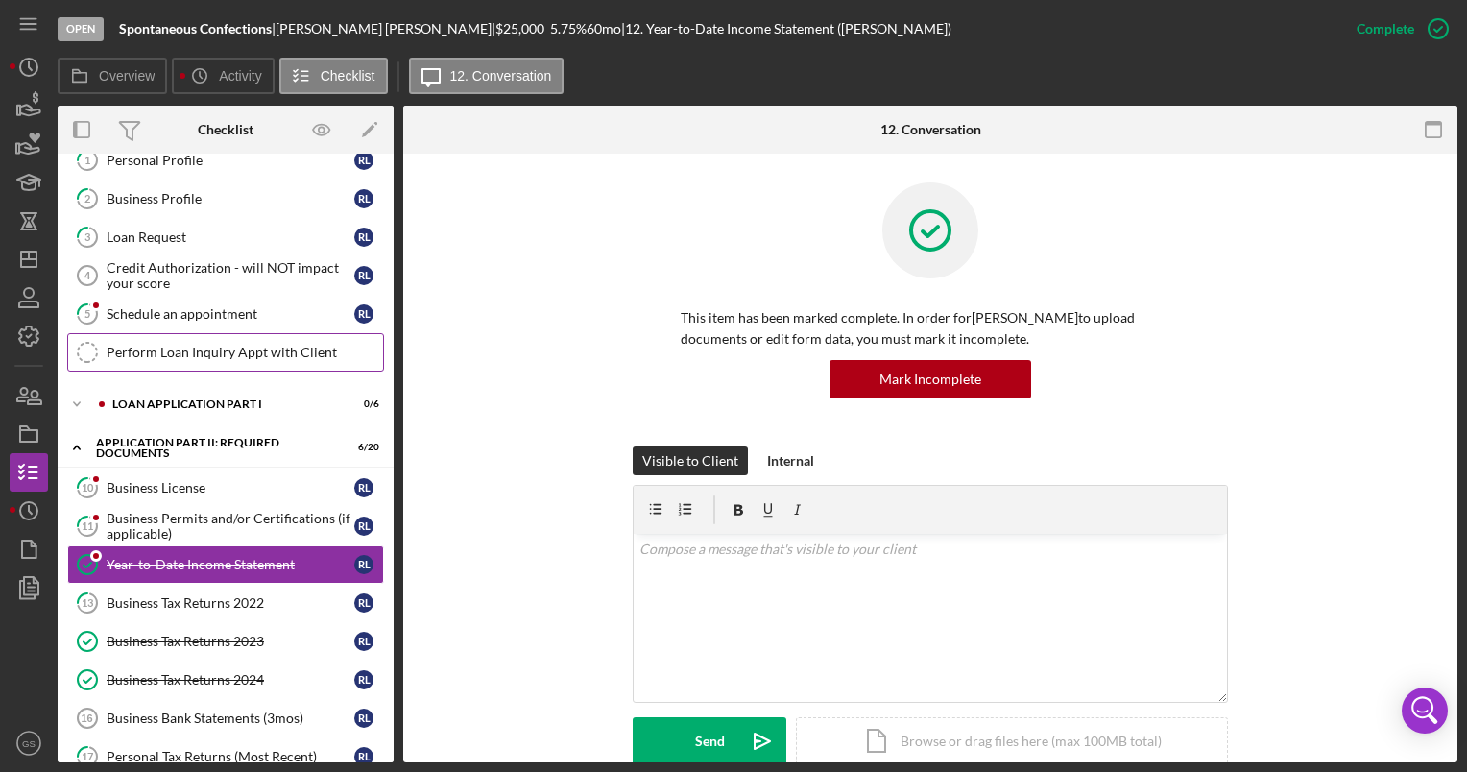
scroll to position [60, 0]
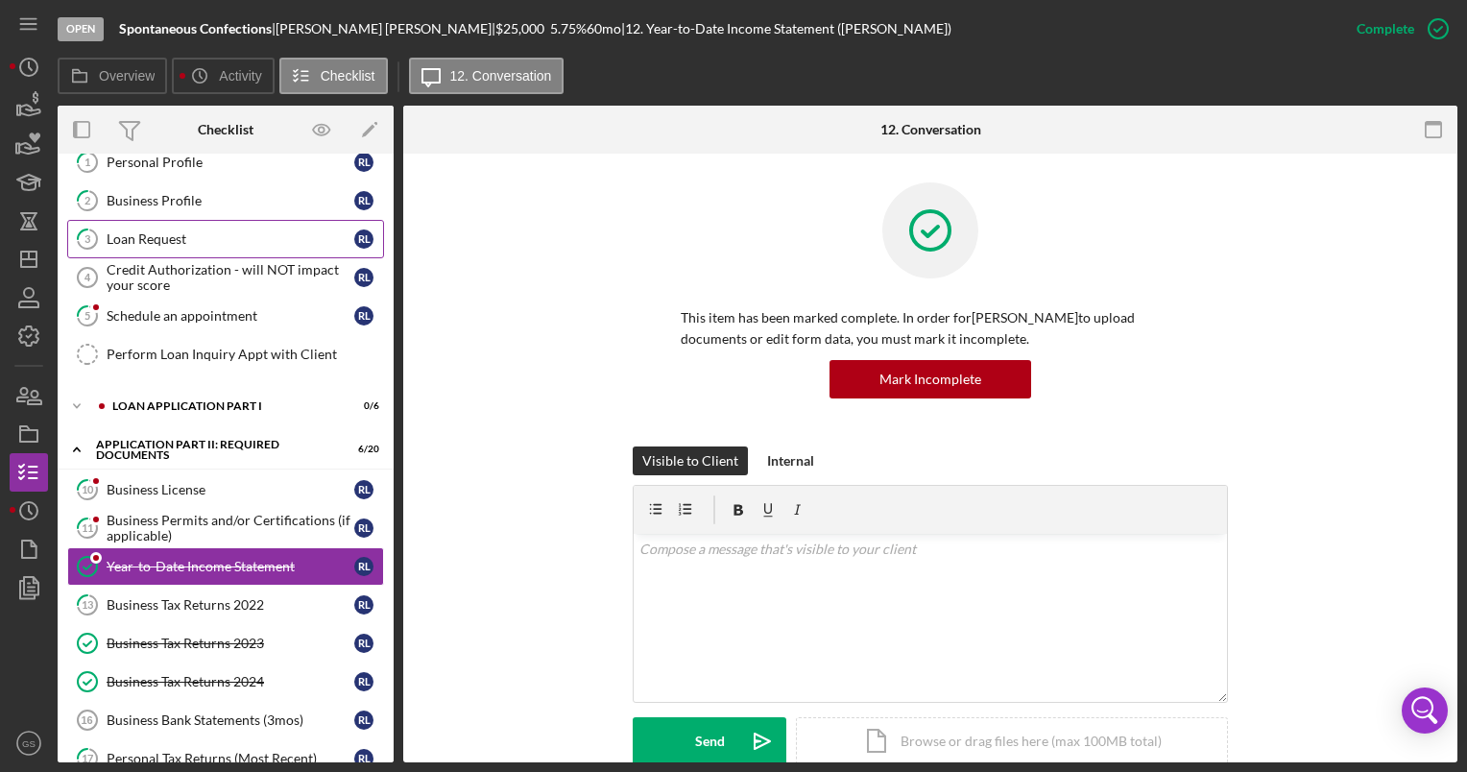
click at [184, 242] on div "Loan Request" at bounding box center [231, 238] width 248 height 15
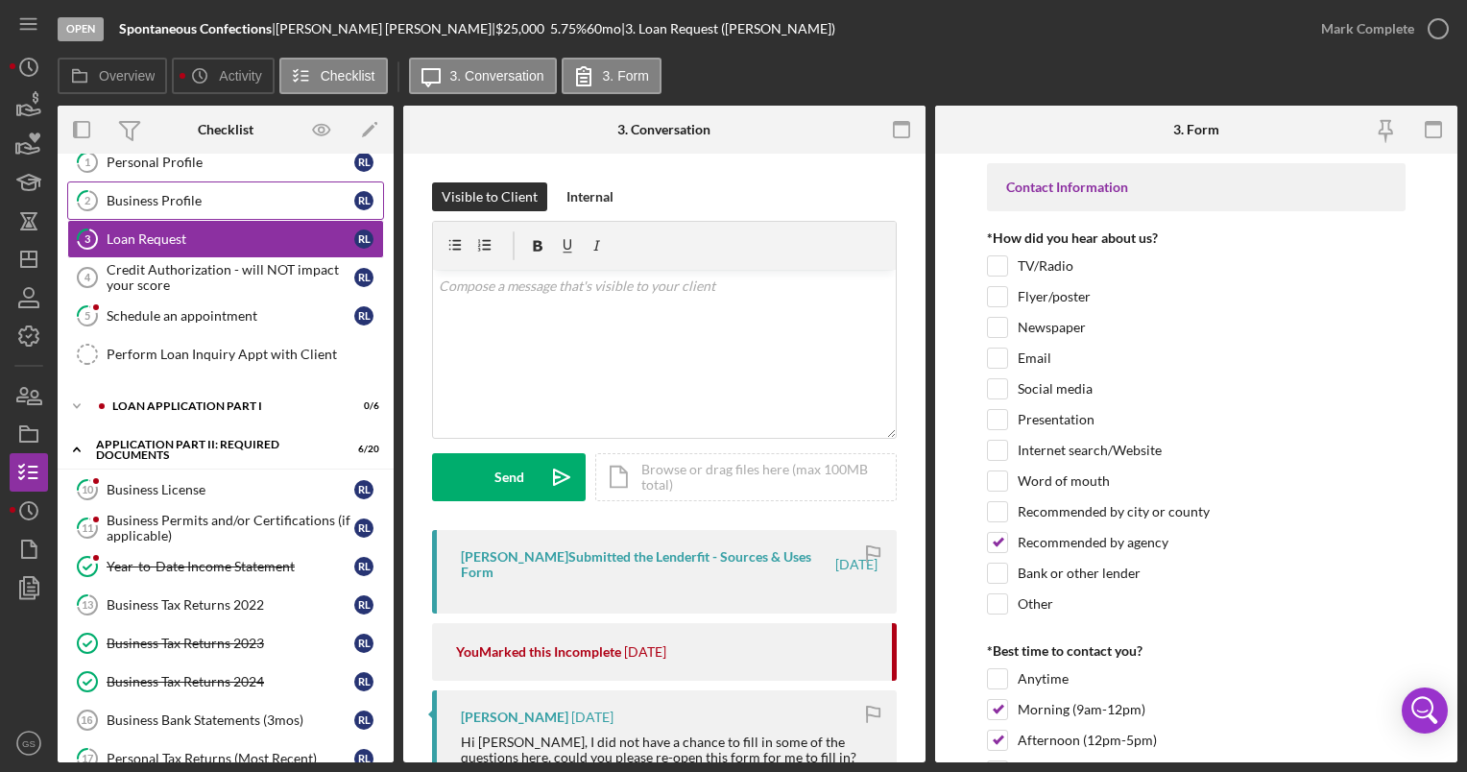
click at [223, 214] on link "2 Business Profile R L" at bounding box center [225, 200] width 317 height 38
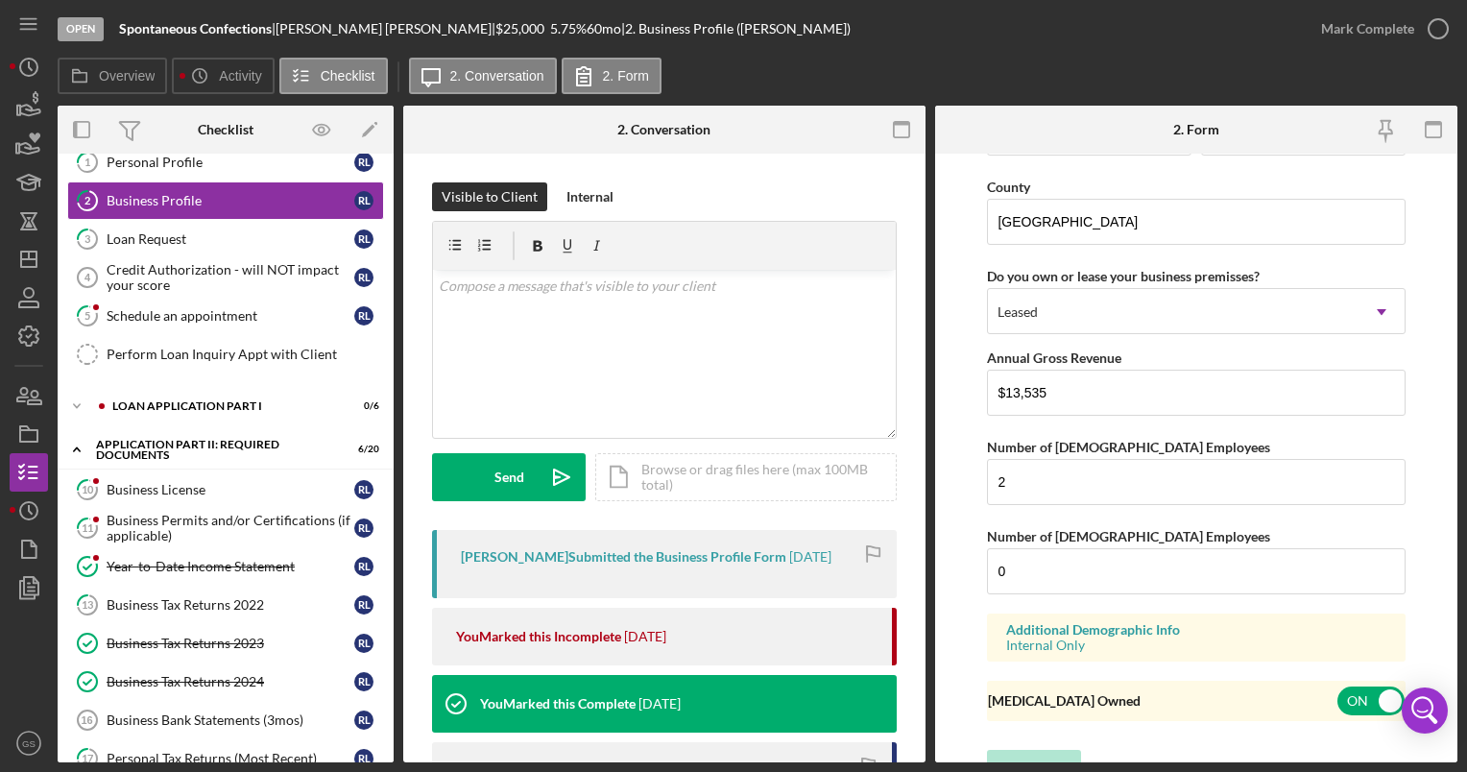
scroll to position [1871, 0]
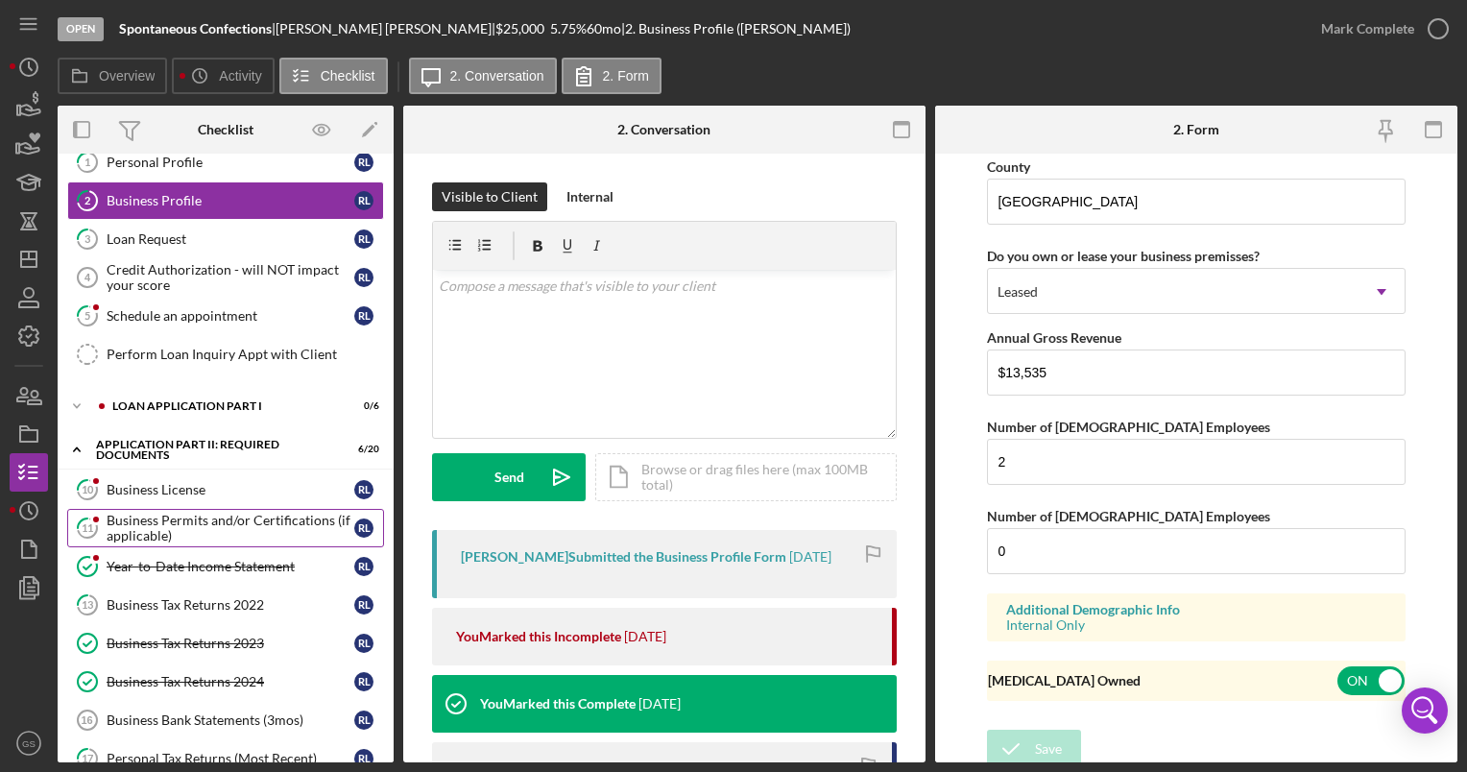
click at [227, 520] on div "Business Permits and/or Certifications (if applicable)" at bounding box center [231, 528] width 248 height 31
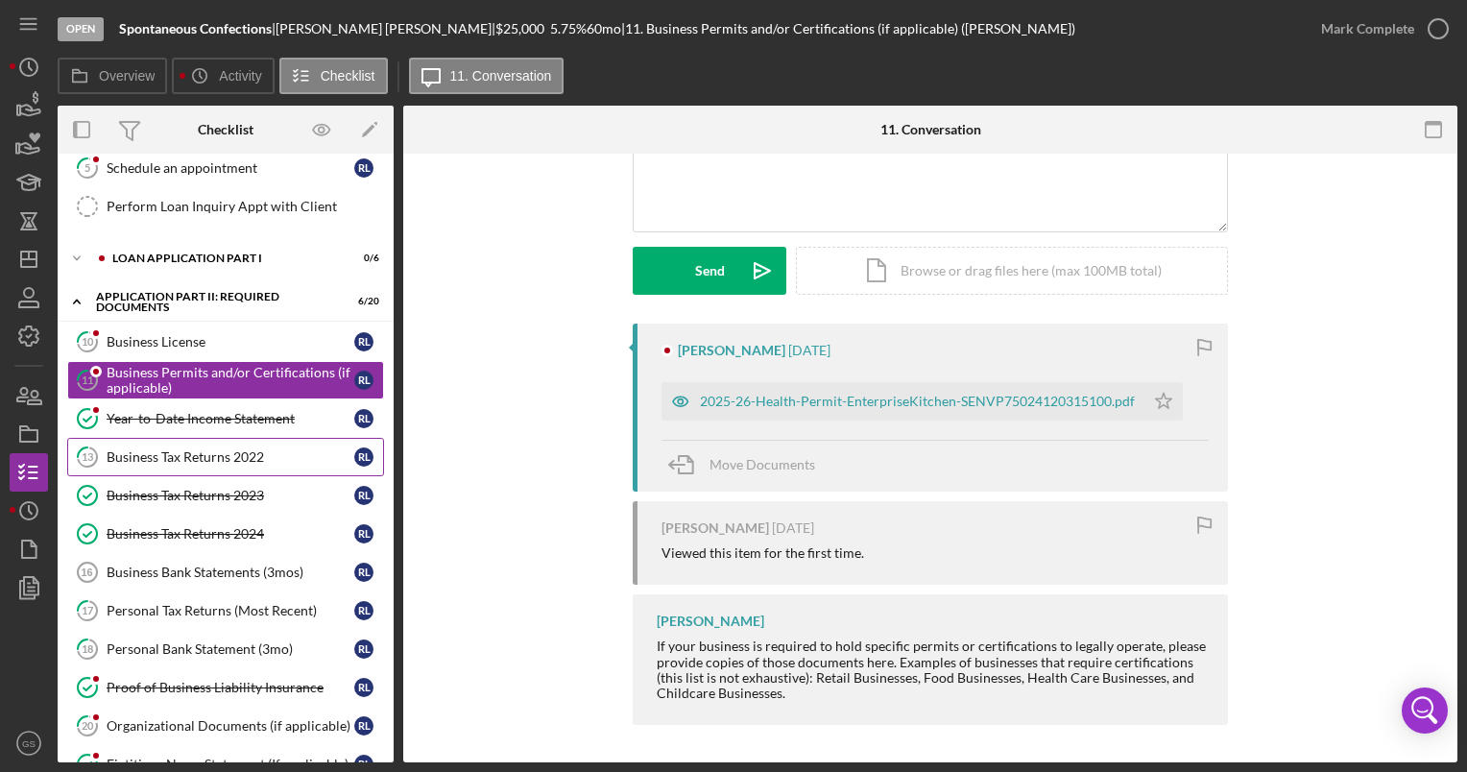
scroll to position [211, 0]
